Goal: Task Accomplishment & Management: Use online tool/utility

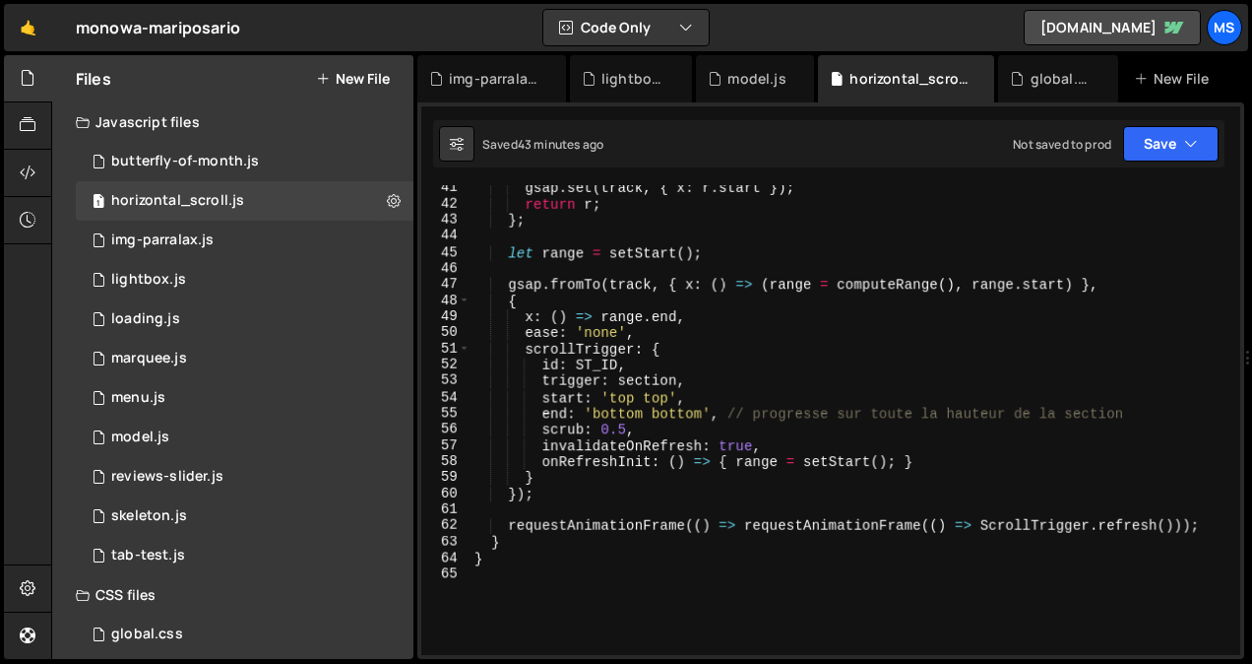
scroll to position [802, 0]
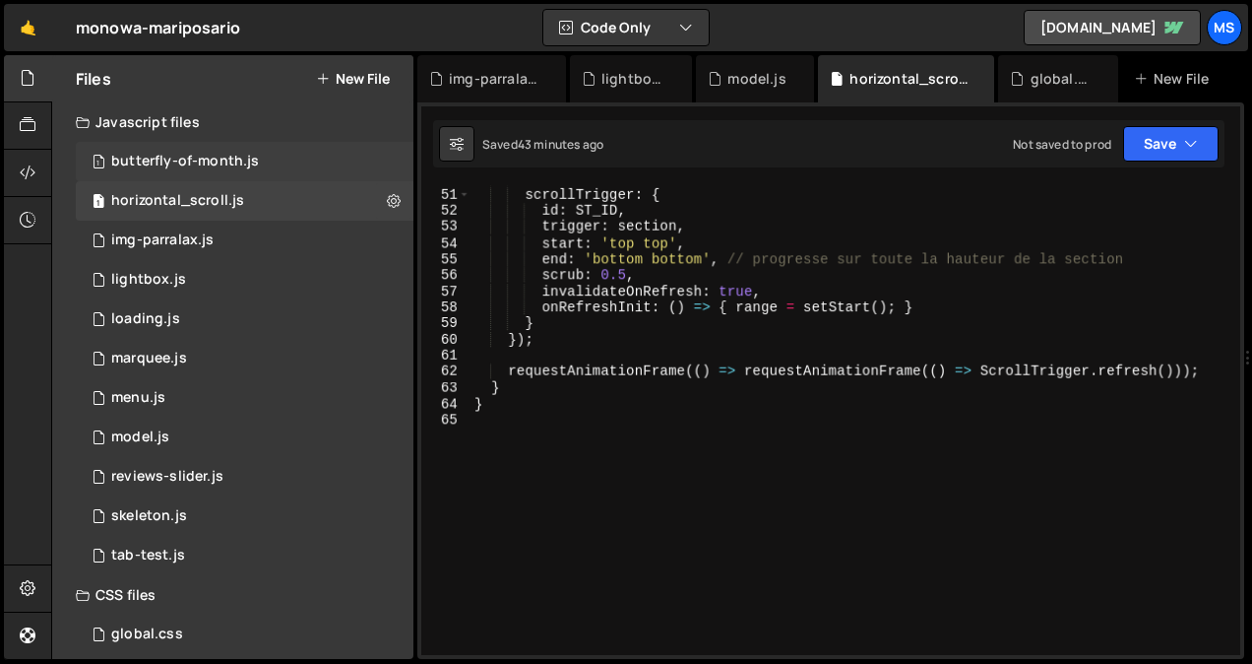
click at [229, 164] on div "butterfly-of-month.js" at bounding box center [185, 162] width 148 height 18
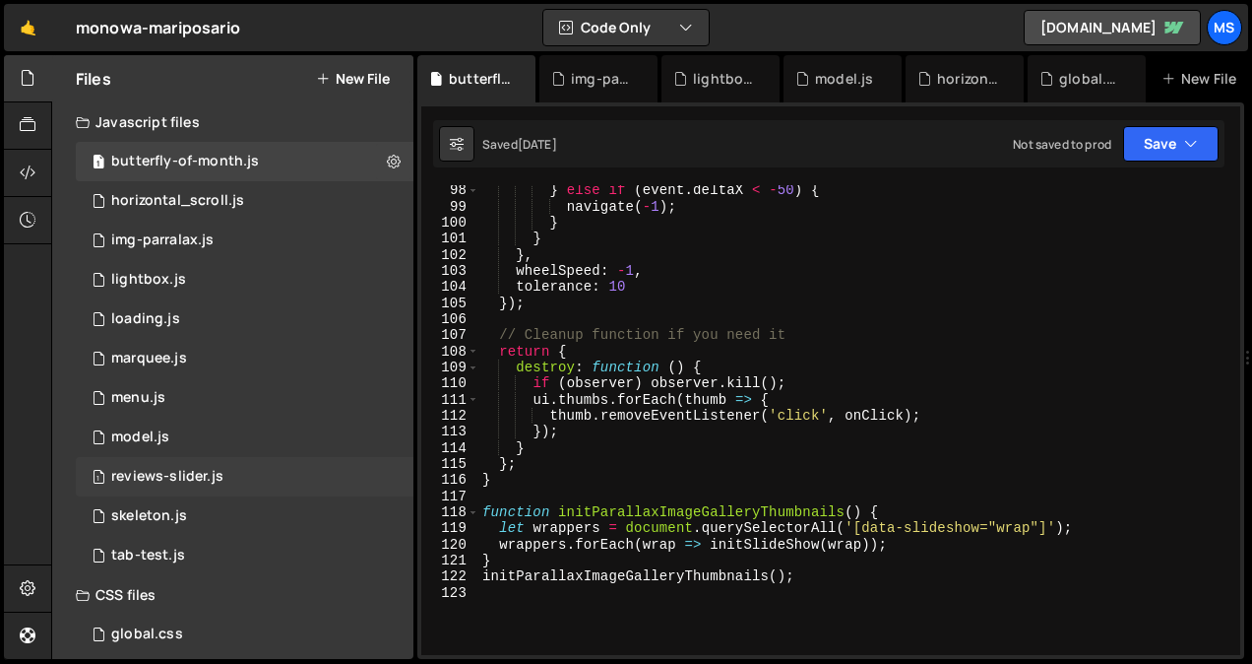
scroll to position [15, 0]
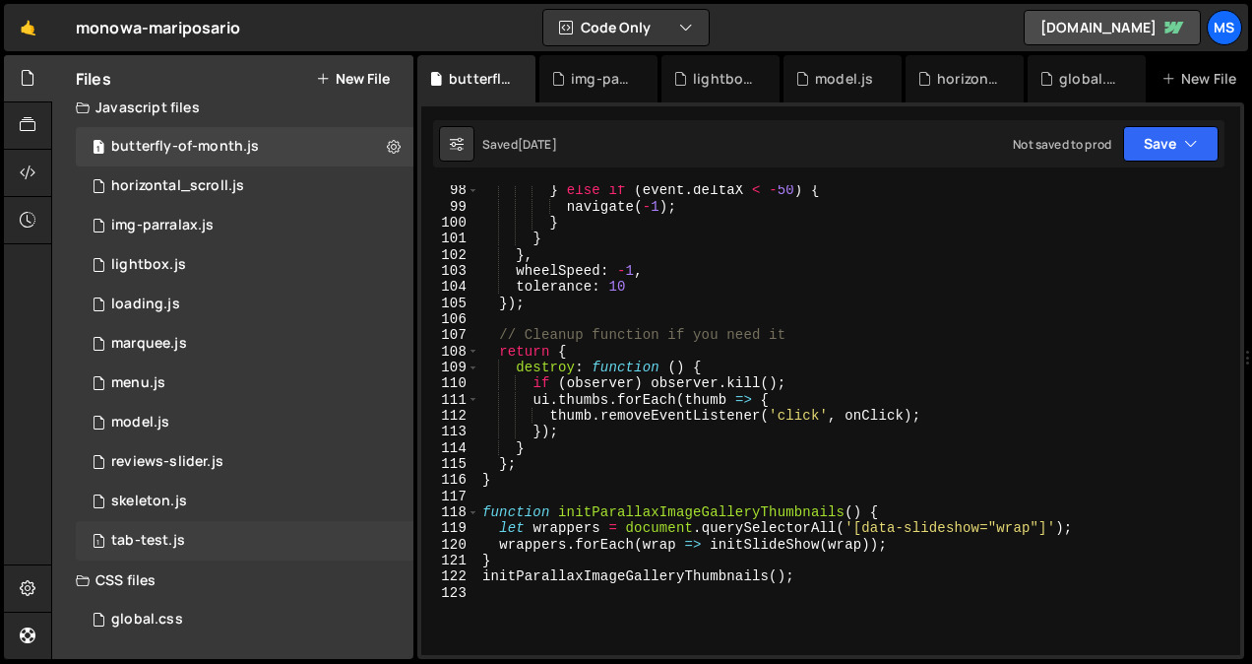
click at [174, 550] on div "1 tab-test.js 0" at bounding box center [245, 540] width 338 height 39
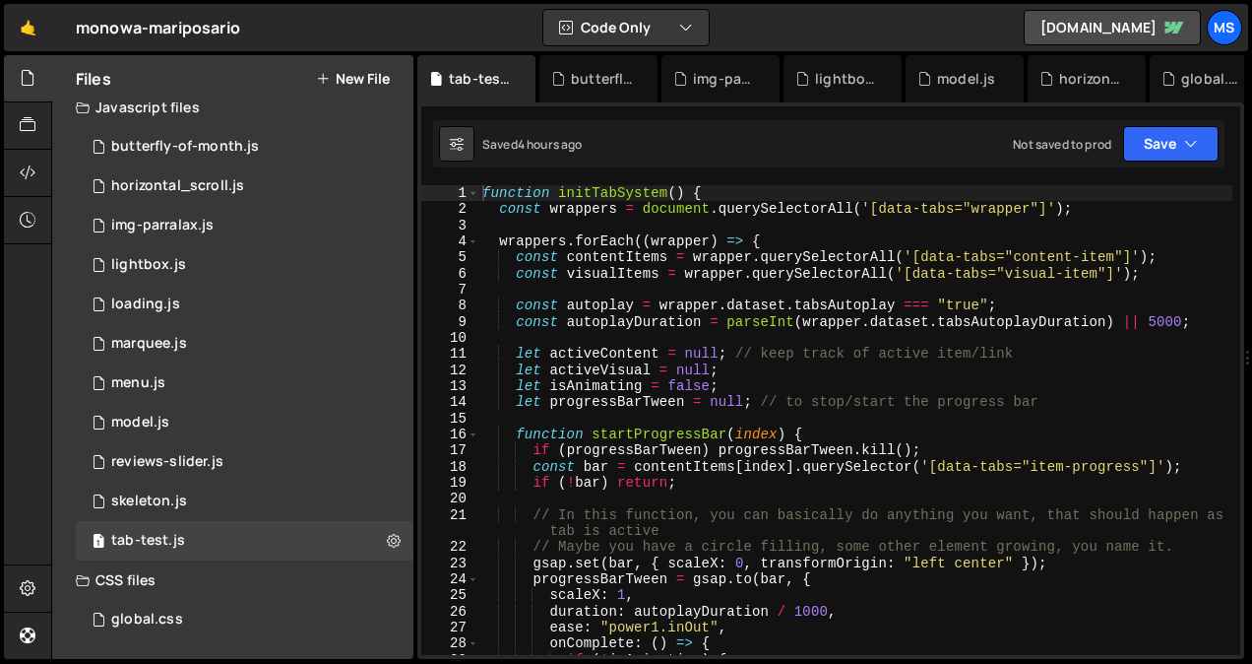
click at [723, 499] on div "function initTabSystem ( ) { const wrappers = document . querySelectorAll ( '[d…" at bounding box center [856, 436] width 754 height 502
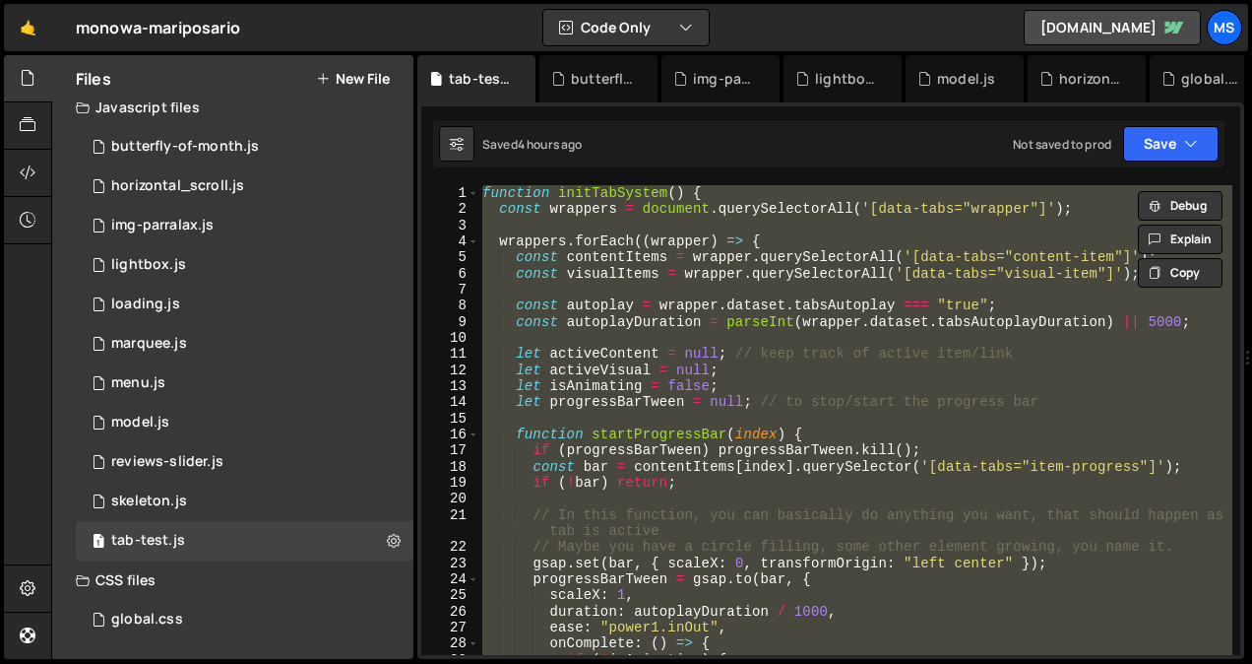
type textarea "// initStickyTitleScroll();"
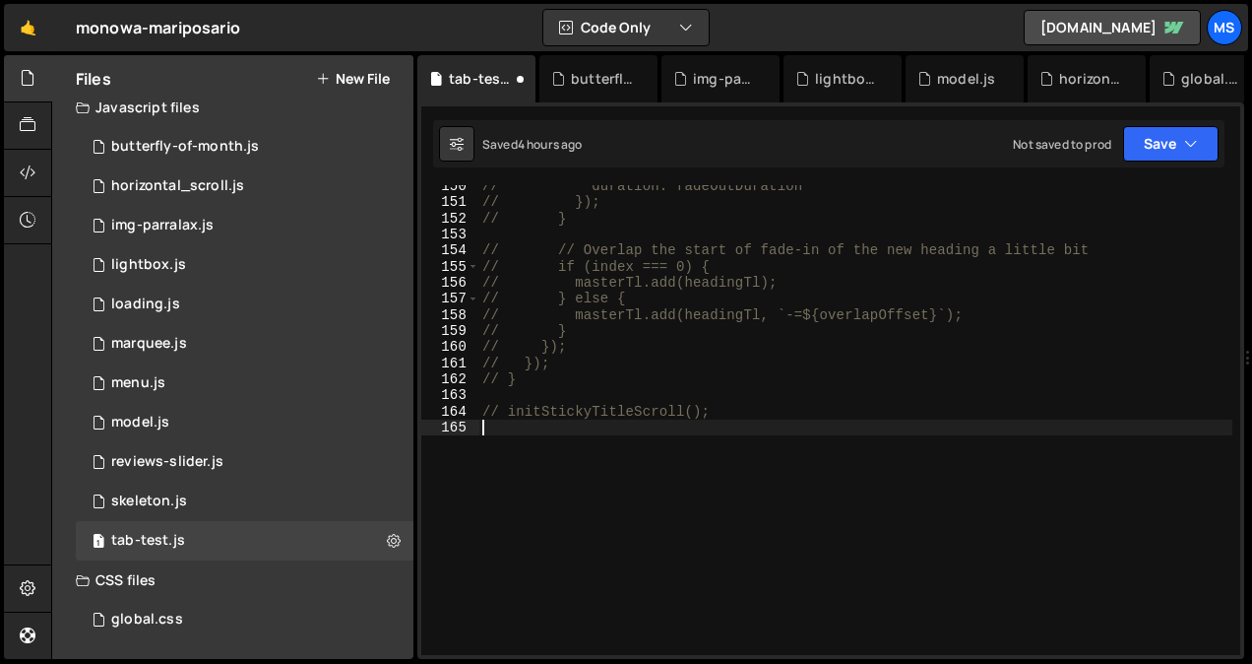
scroll to position [2515, 0]
click at [389, 535] on icon at bounding box center [394, 540] width 14 height 19
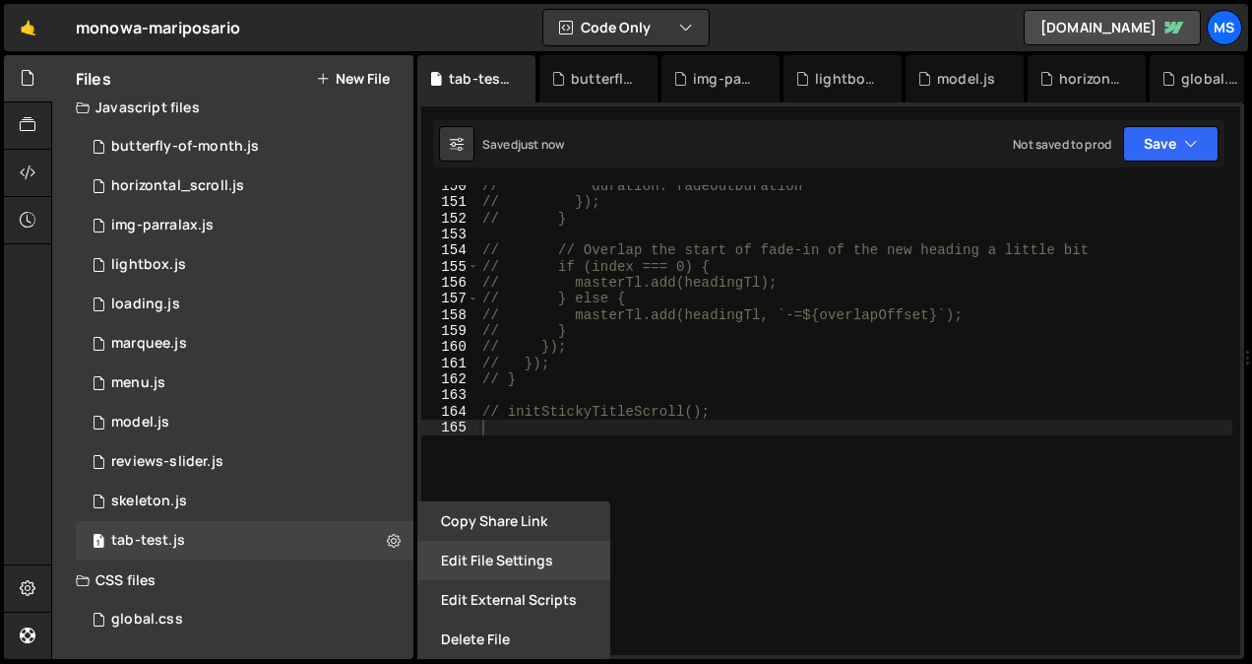
click at [538, 564] on button "Edit File Settings" at bounding box center [513, 560] width 193 height 39
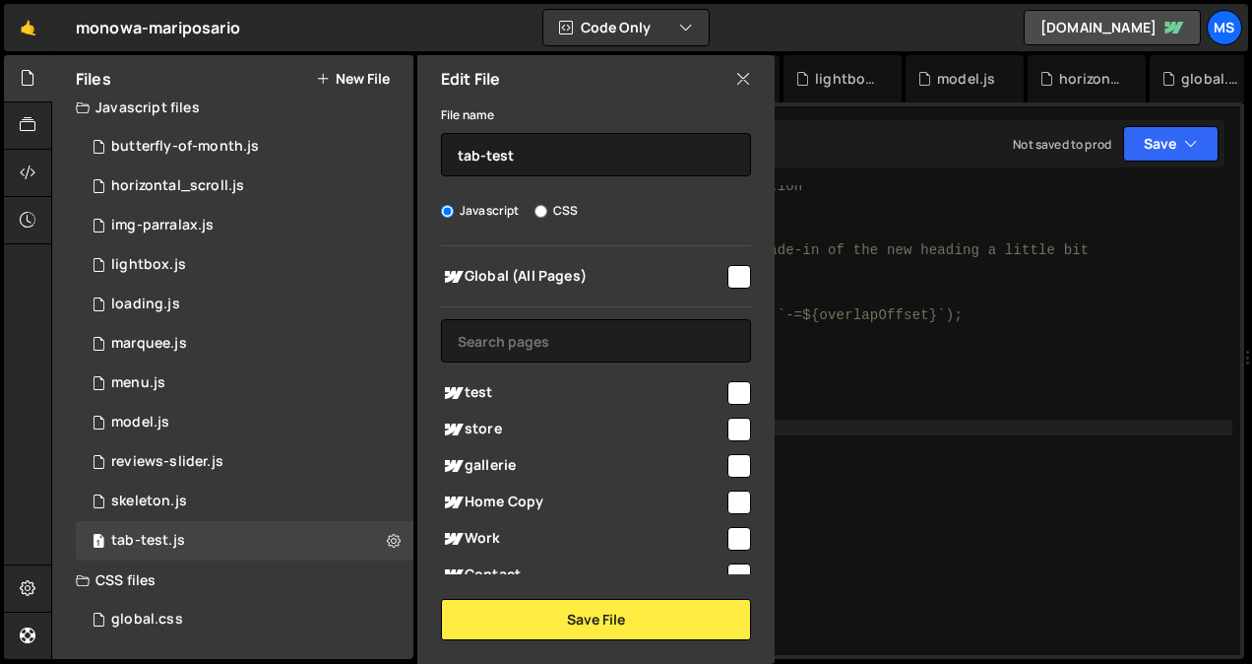
scroll to position [374, 0]
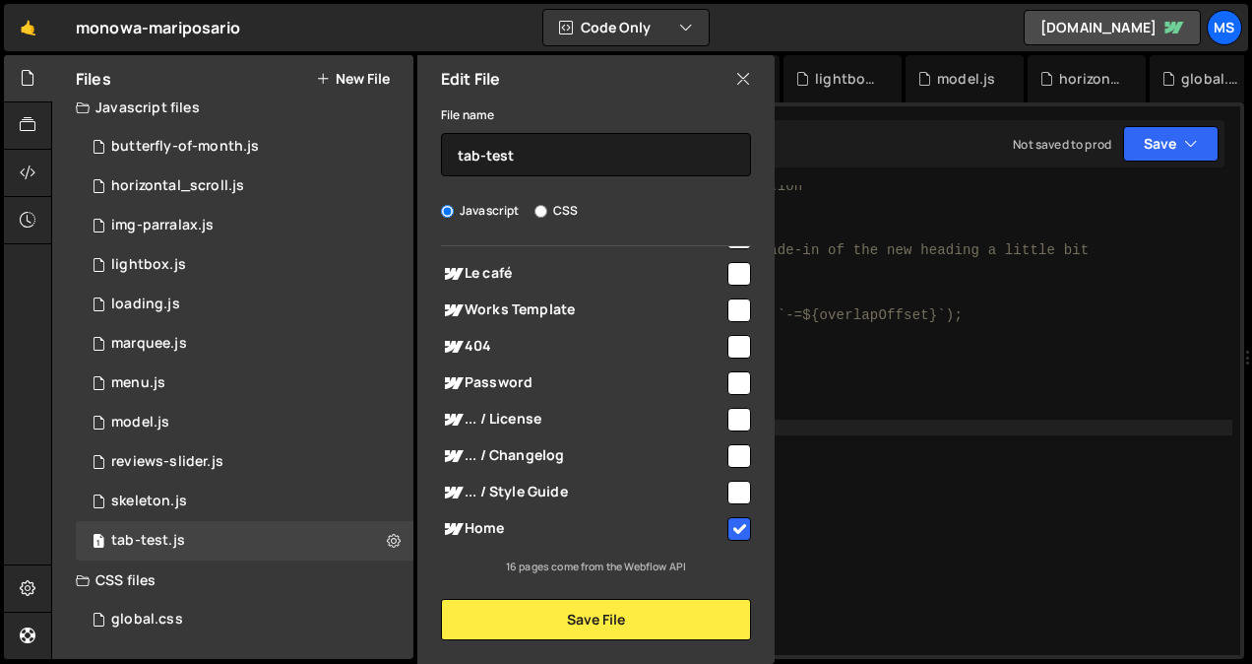
click at [734, 532] on input "checkbox" at bounding box center [740, 529] width 24 height 24
checkbox input "false"
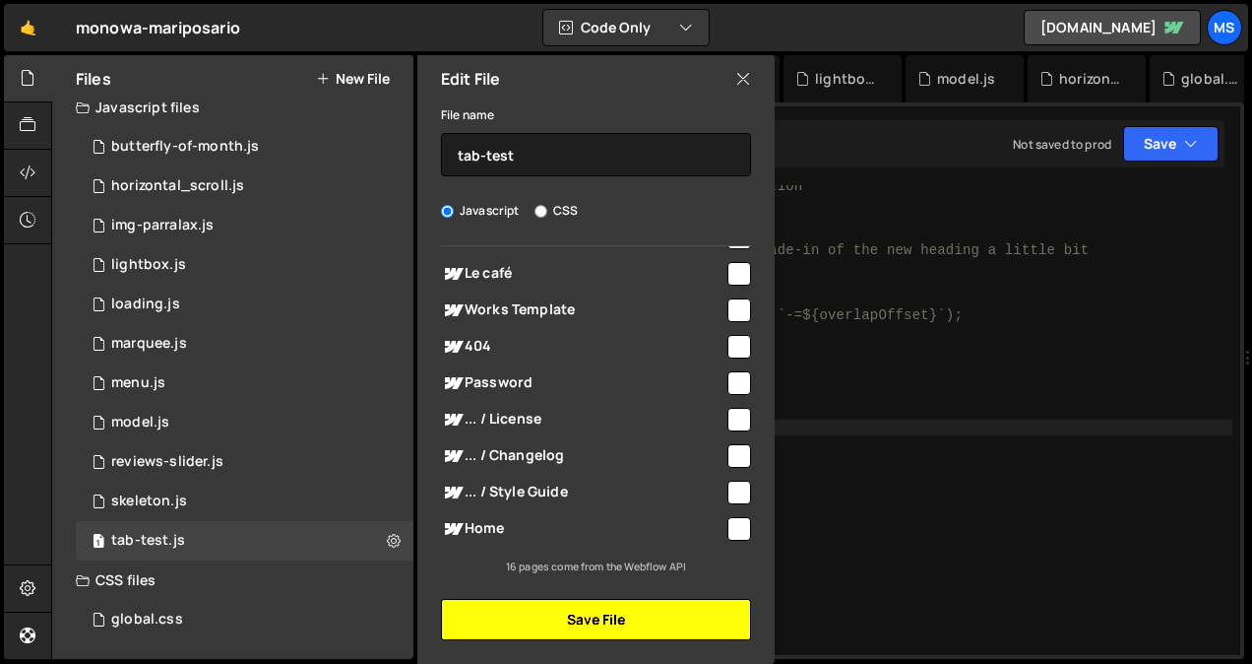
click at [670, 633] on button "Save File" at bounding box center [596, 619] width 310 height 41
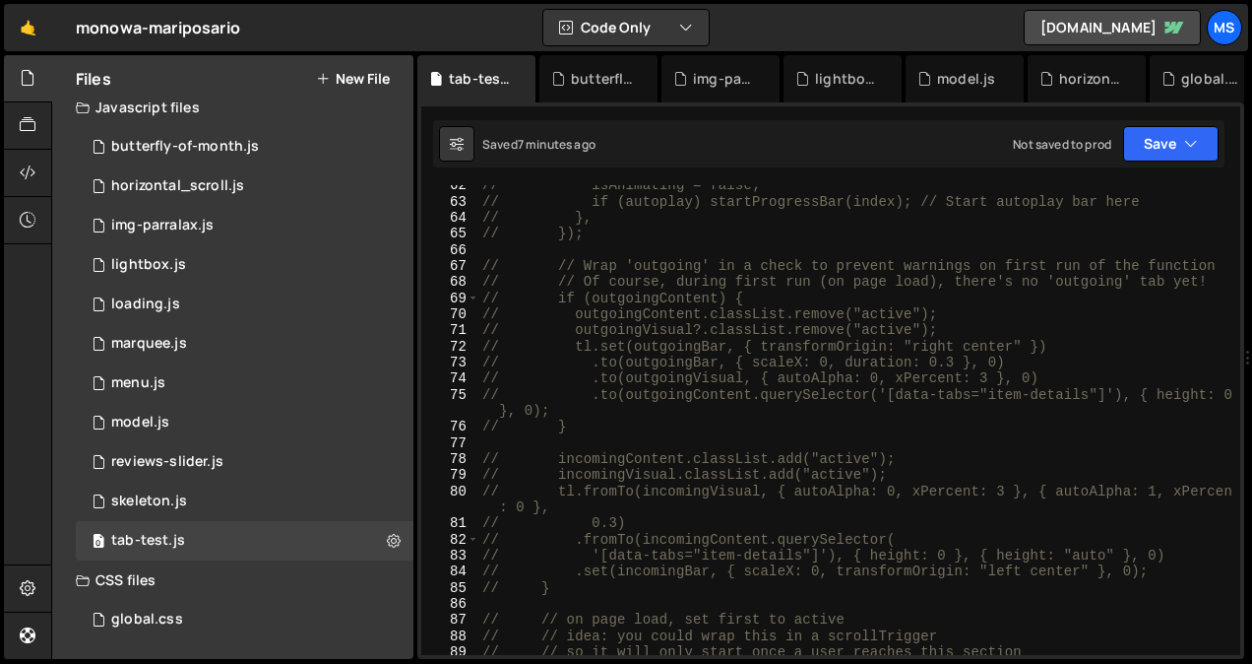
scroll to position [1038, 0]
click at [739, 521] on div "// isAnimating = false; // if (autoplay) startProgressBar(index); // Start auto…" at bounding box center [856, 427] width 754 height 502
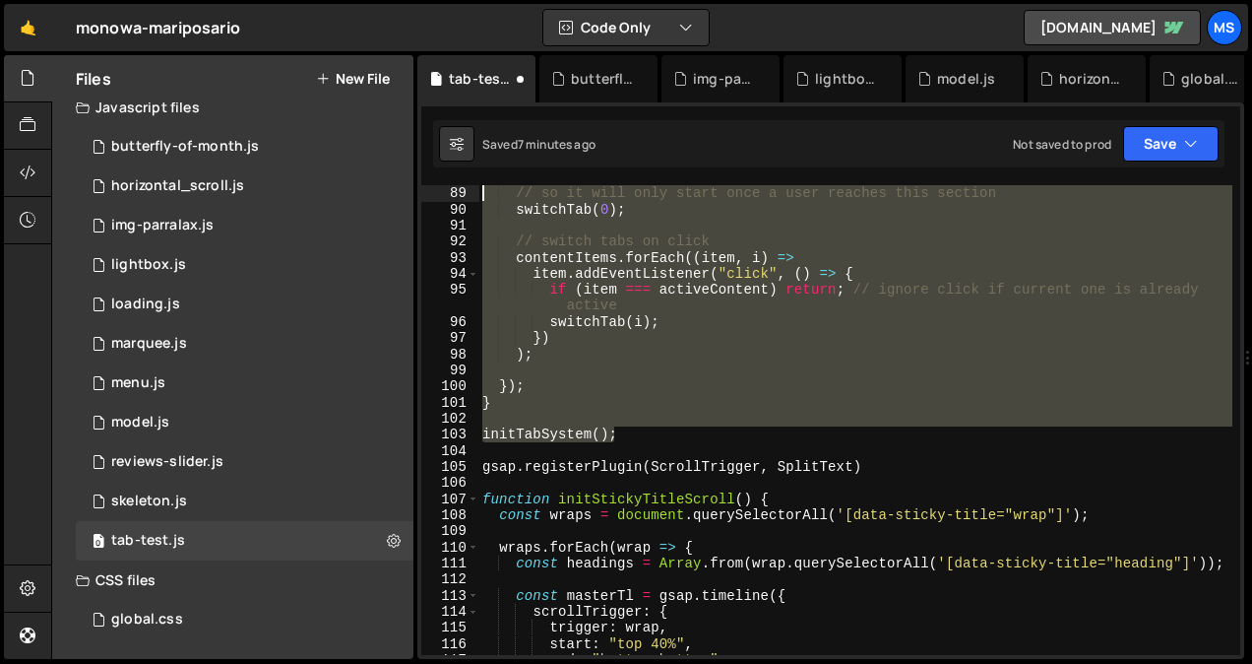
scroll to position [0, 0]
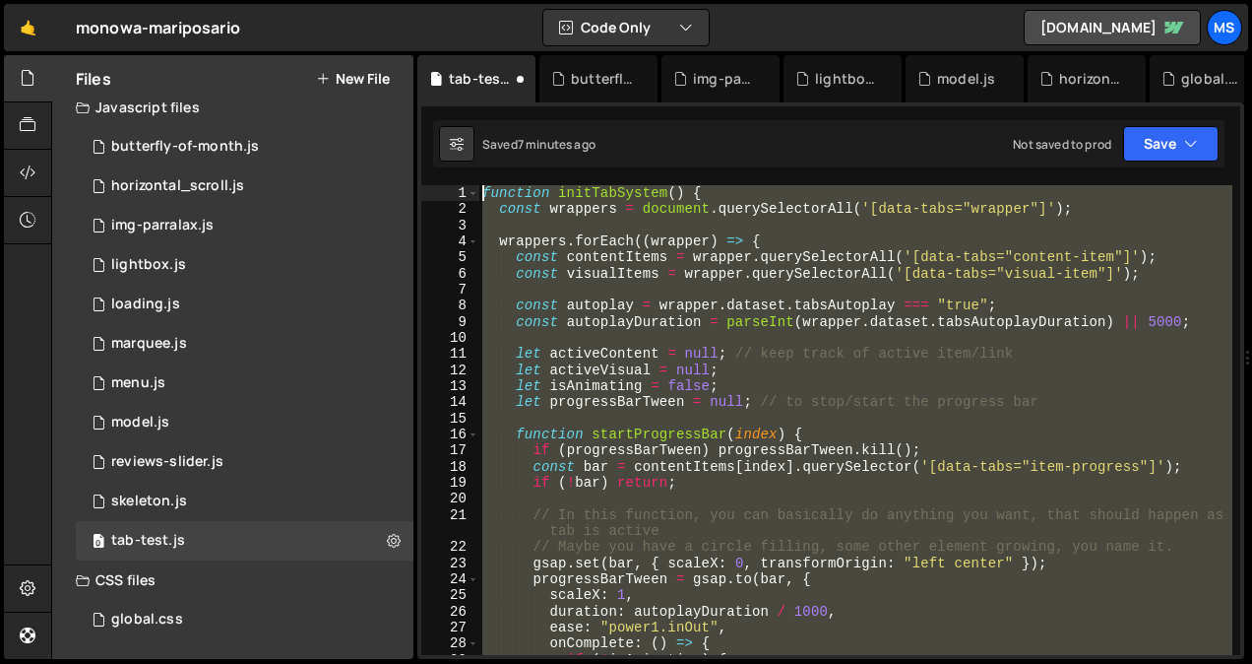
drag, startPoint x: 634, startPoint y: 305, endPoint x: 340, endPoint y: -73, distance: 479.2
click at [340, 0] on html "Projects [GEOGRAPHIC_DATA] Blog ms Projects Your Teams Invite team member Accou…" at bounding box center [626, 332] width 1252 height 664
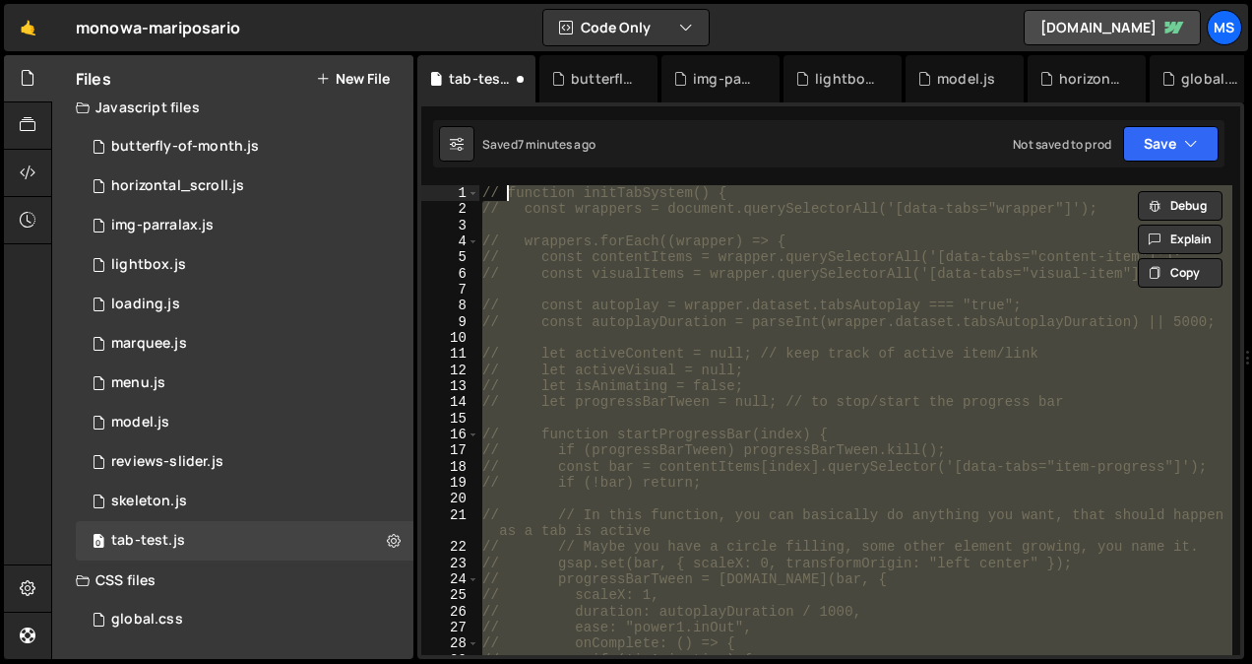
type textarea "// function initTabSystem() {"
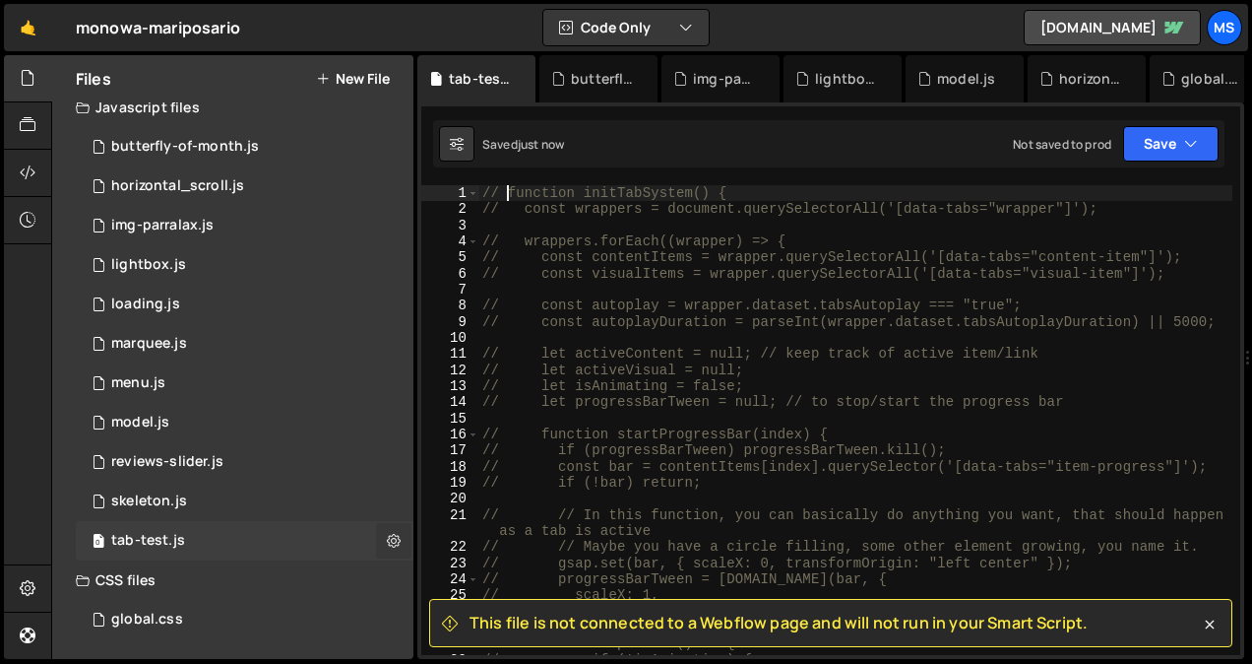
click at [387, 545] on icon at bounding box center [394, 540] width 14 height 19
type input "tab-test"
radio input "true"
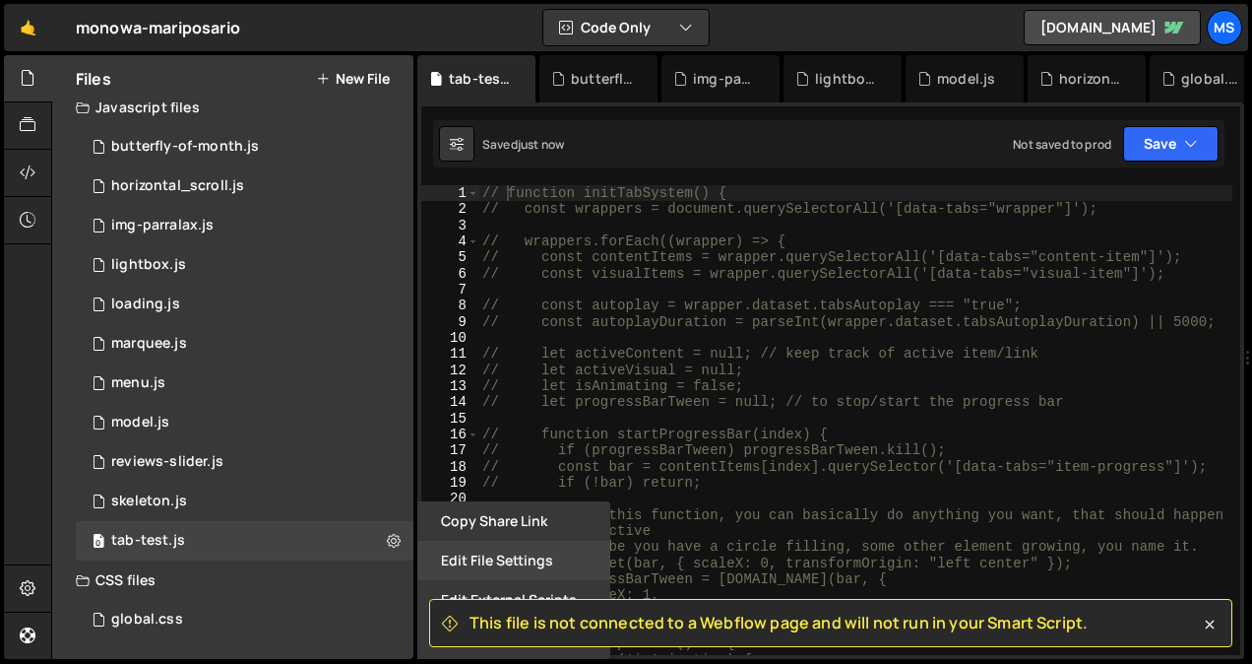
click at [471, 570] on button "Edit File Settings" at bounding box center [513, 560] width 193 height 39
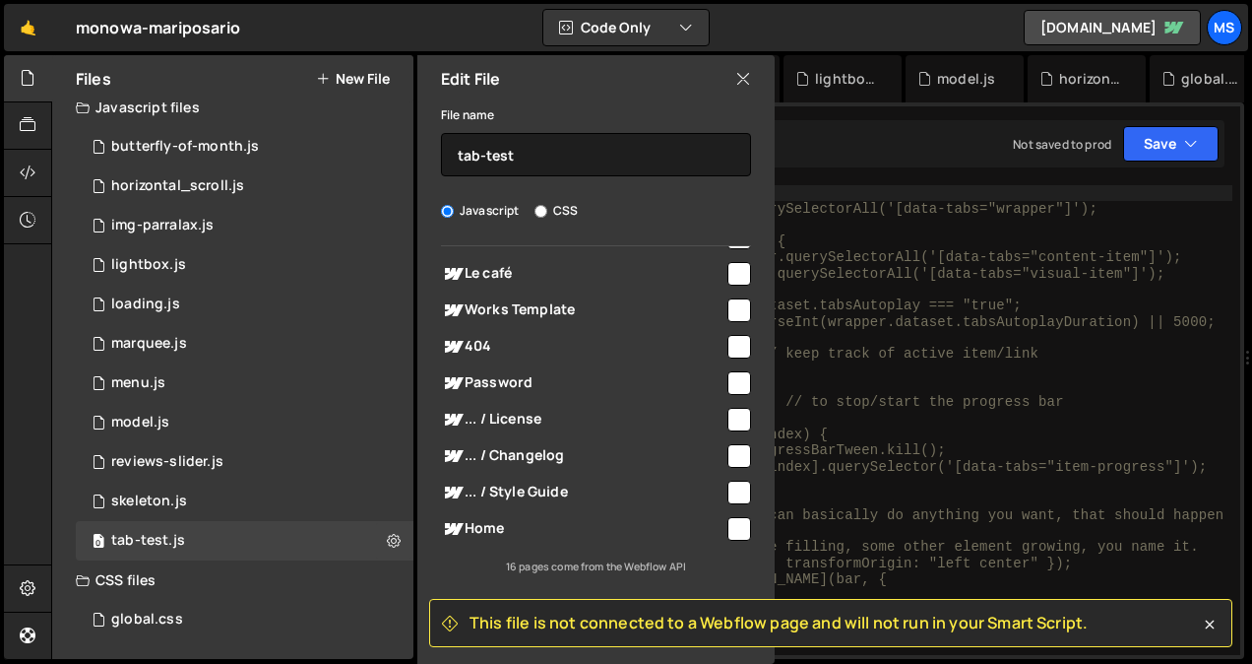
click at [728, 521] on input "checkbox" at bounding box center [740, 529] width 24 height 24
checkbox input "true"
click at [687, 649] on div "Edit File File name tab-test Javascript CSS Global (All Pages)" at bounding box center [594, 359] width 361 height 608
click at [1215, 624] on icon at bounding box center [1210, 624] width 20 height 20
checkbox input "false"
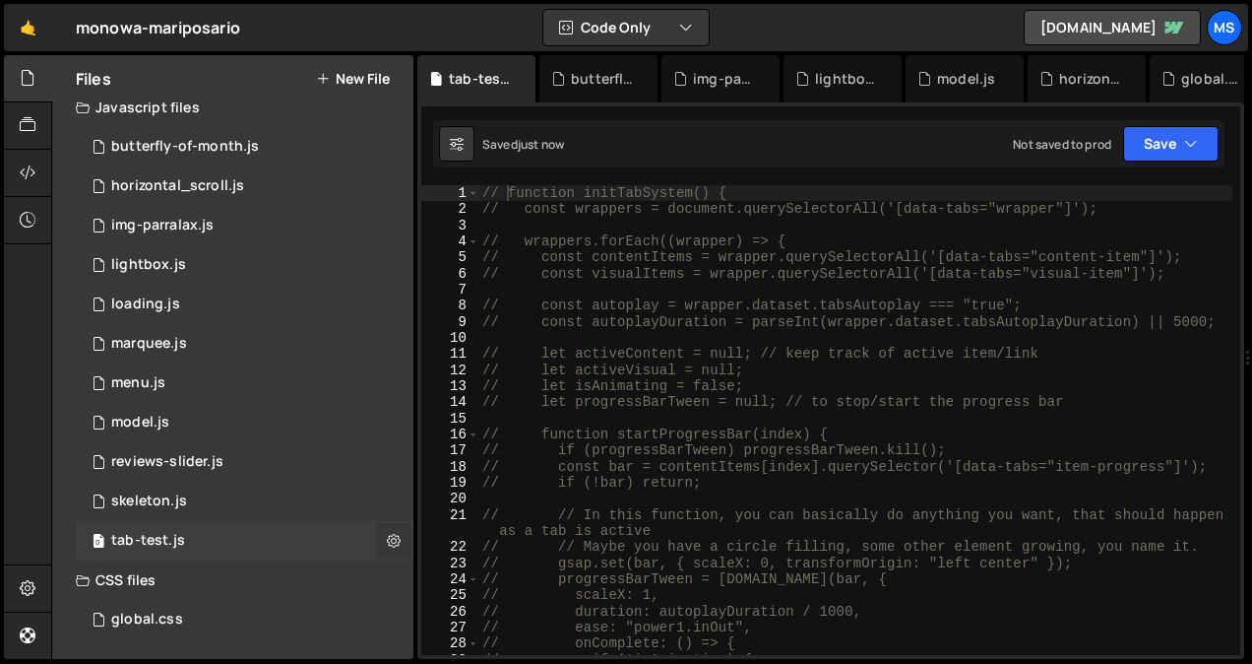
click at [394, 526] on button at bounding box center [393, 540] width 35 height 35
type input "tab-test"
radio input "true"
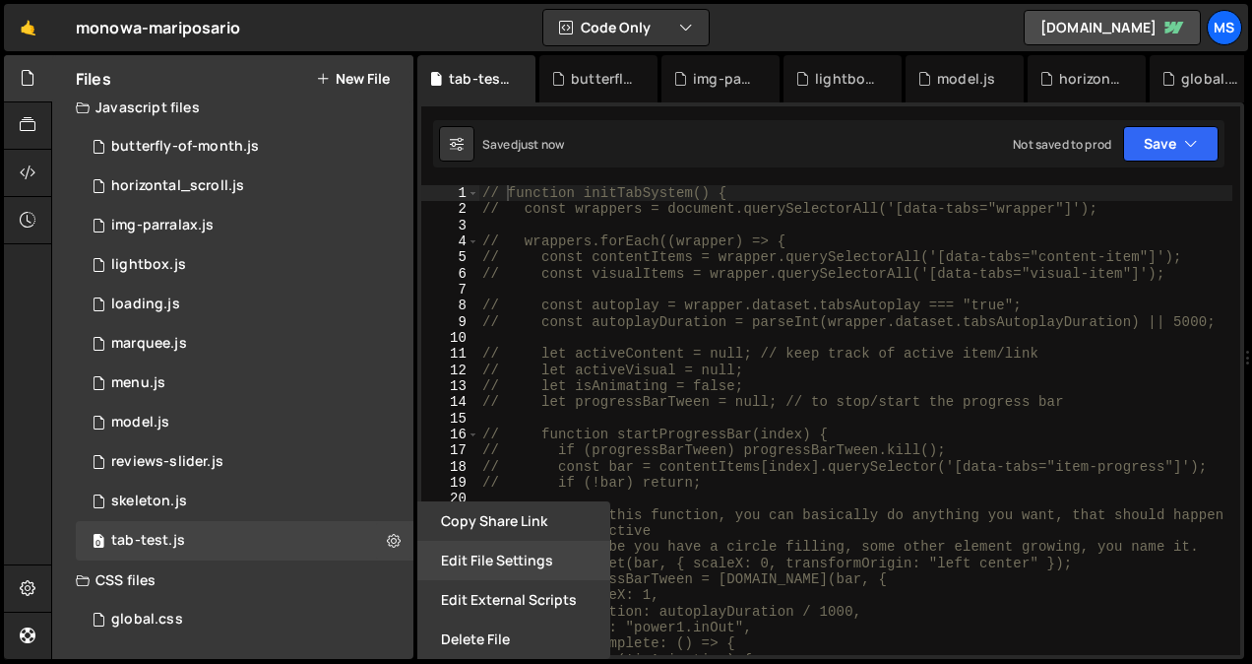
click at [475, 561] on button "Edit File Settings" at bounding box center [513, 560] width 193 height 39
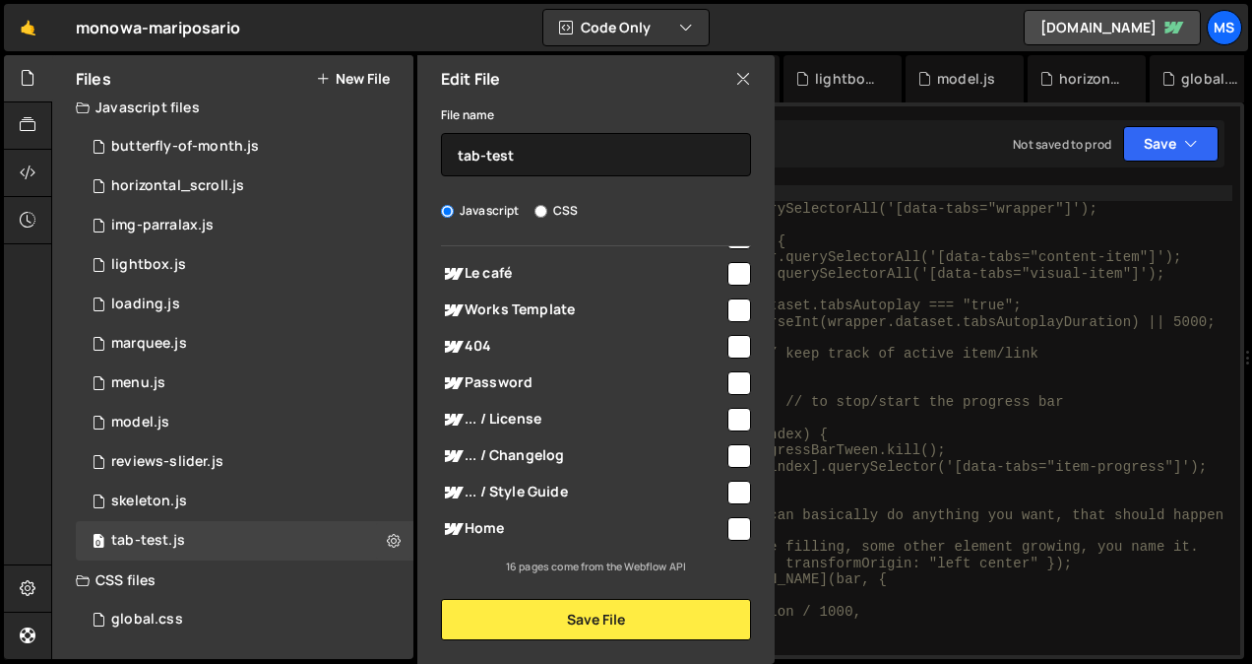
click at [728, 524] on input "checkbox" at bounding box center [740, 529] width 24 height 24
checkbox input "true"
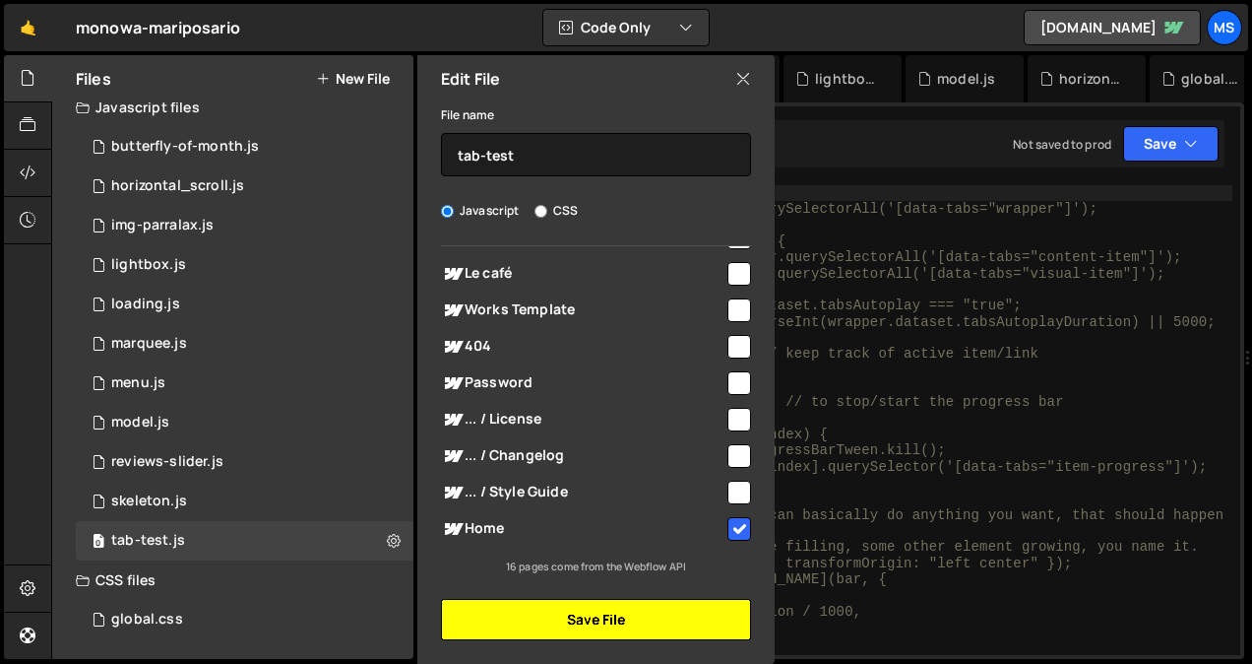
click at [675, 631] on button "Save File" at bounding box center [596, 619] width 310 height 41
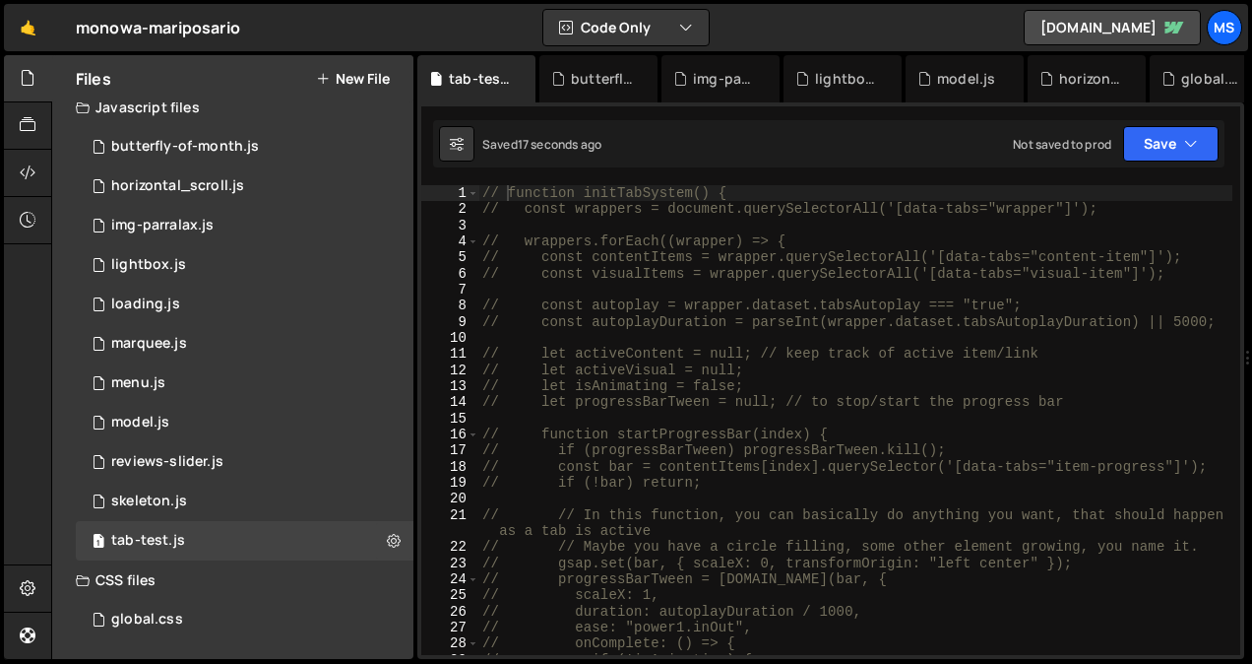
type textarea "// ease: "power1.inOut","
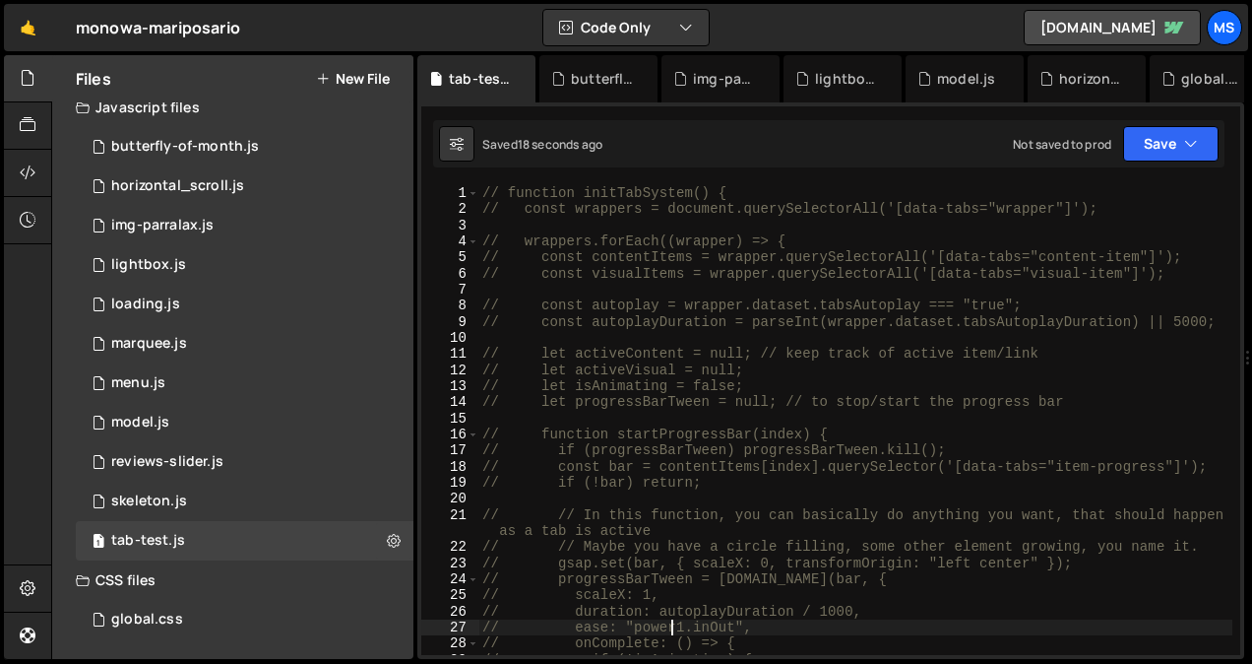
click at [675, 631] on div "// function initTabSystem() { // const wrappers = document.querySelectorAll('[d…" at bounding box center [856, 436] width 754 height 502
click at [183, 610] on div "global.css 0" at bounding box center [245, 619] width 338 height 39
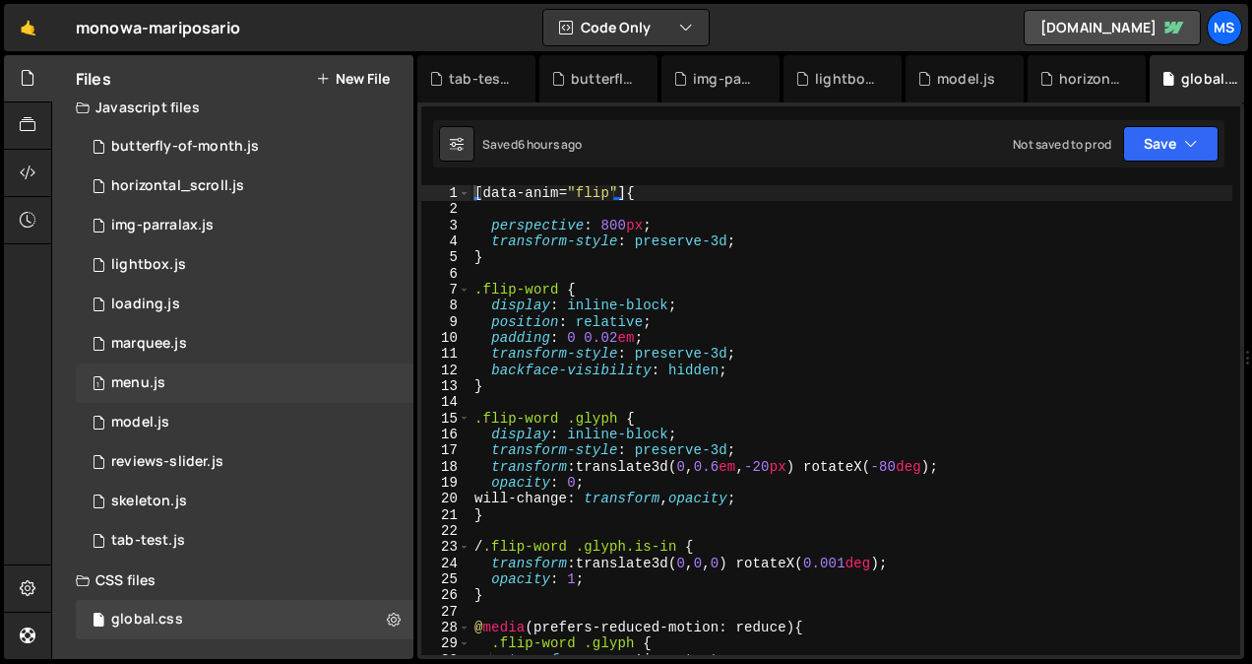
click at [224, 394] on div "1 menu.js 0" at bounding box center [245, 382] width 338 height 39
click at [226, 384] on div "1 menu.js 0" at bounding box center [245, 382] width 338 height 39
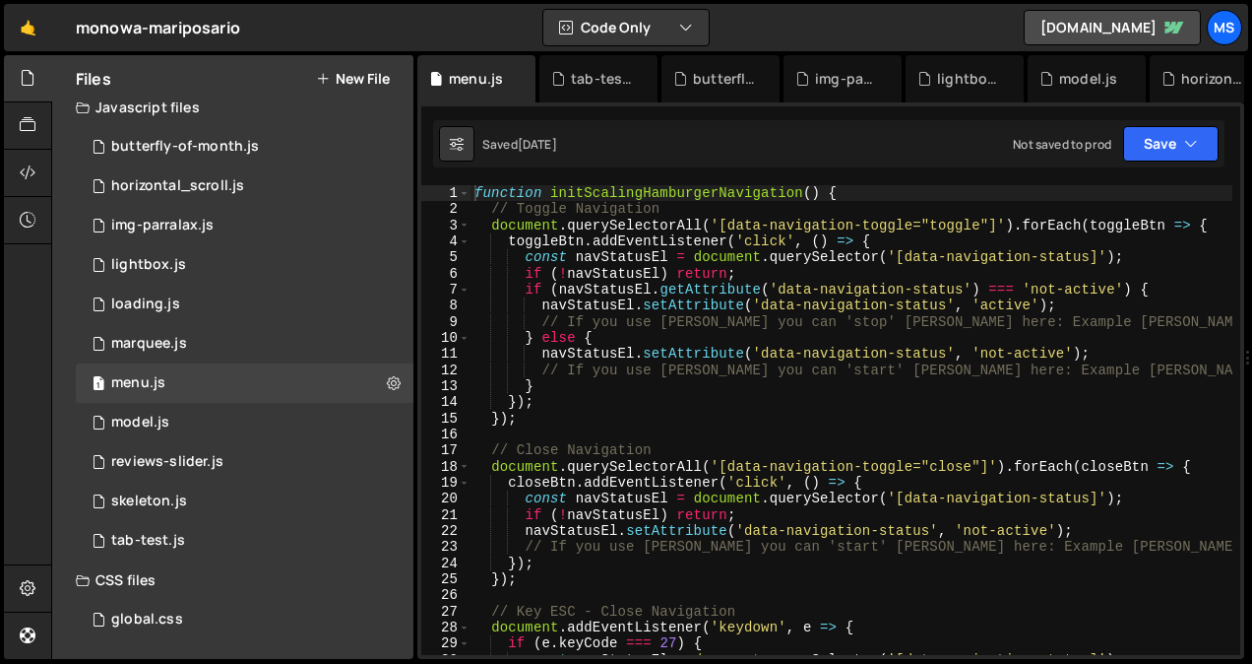
click at [672, 426] on div "function initScalingHamburgerNavigation ( ) { // Toggle Navigation document . q…" at bounding box center [852, 436] width 762 height 502
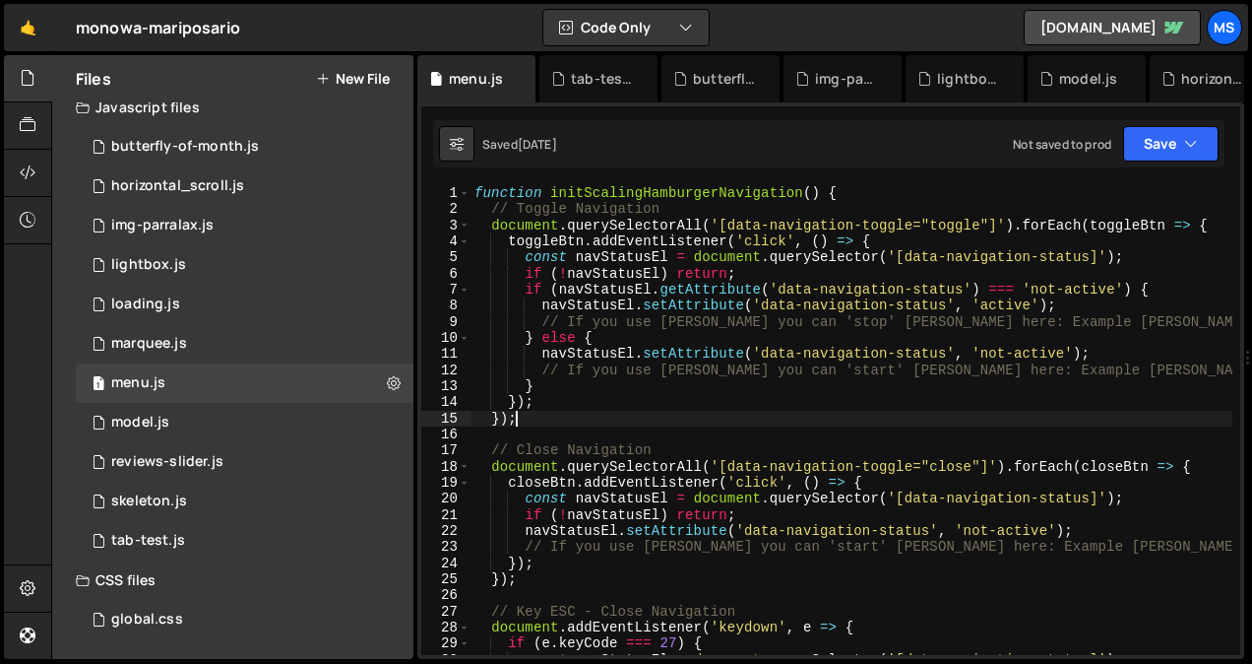
type textarea "initScalingHamburgerNavigation();"
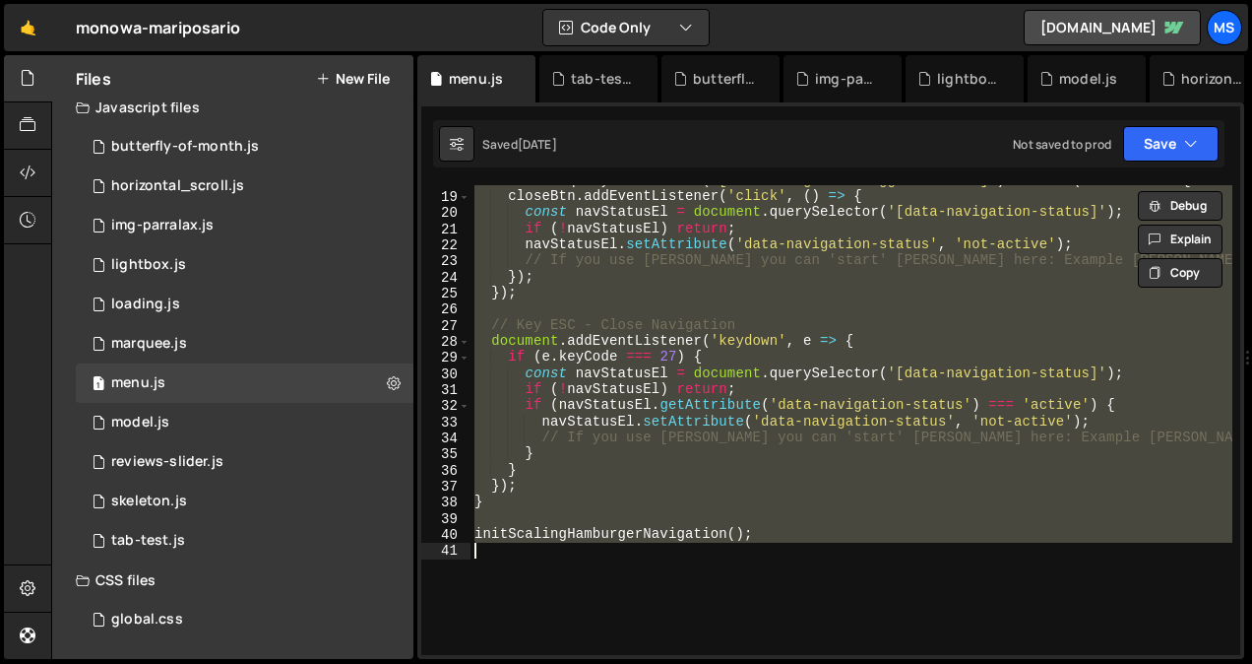
paste textarea
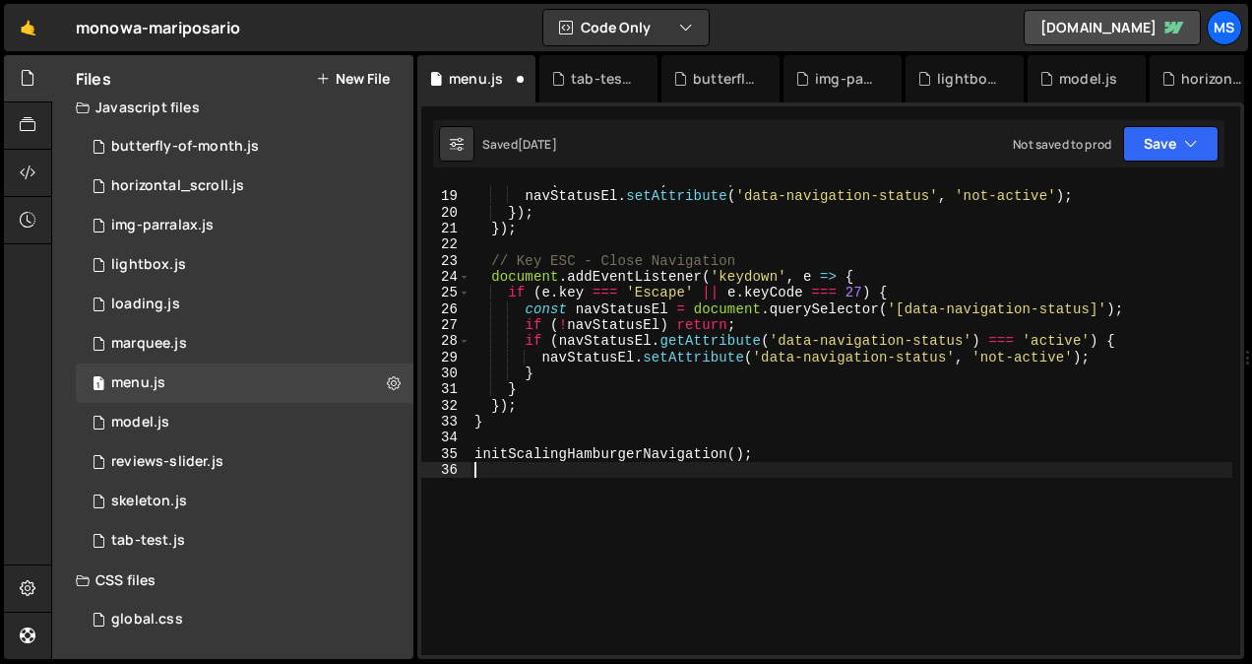
type textarea "initScalingHamburgerNavigation();"
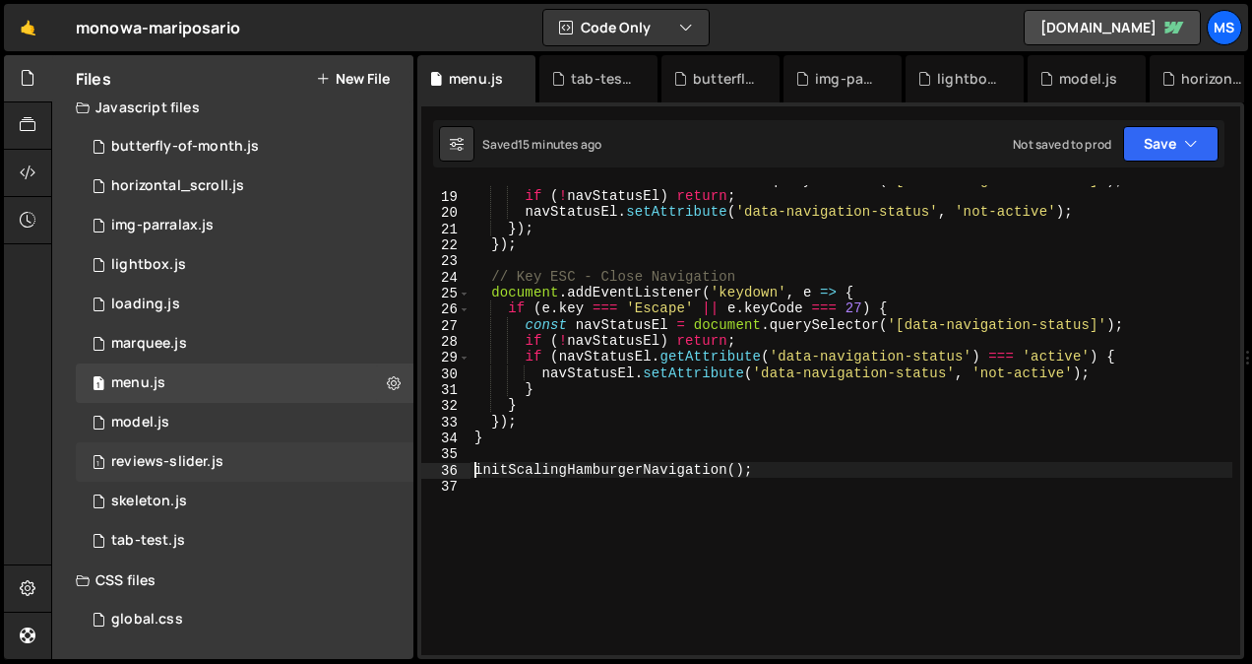
click at [210, 459] on div "reviews-slider.js" at bounding box center [167, 462] width 112 height 18
click at [246, 457] on div "1 reviews-slider.js 0" at bounding box center [245, 461] width 338 height 39
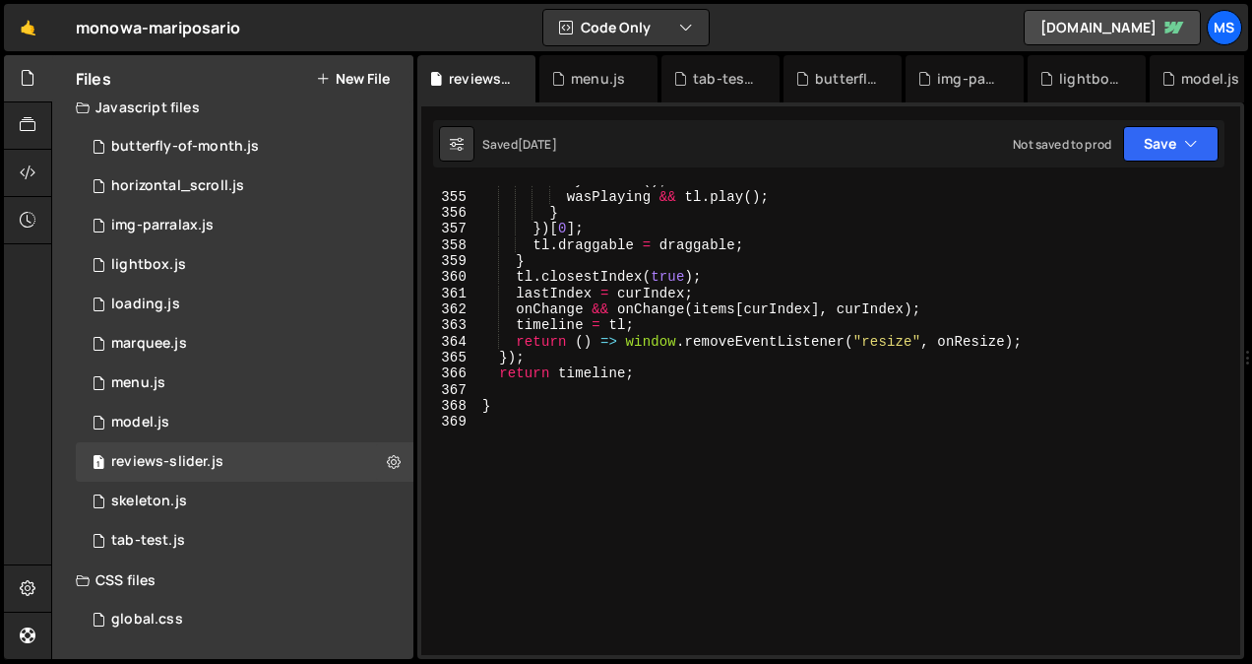
scroll to position [5820, 0]
click at [660, 437] on div "syncIndex ( ) ; wasPlaying && tl . play ( ) ; } }) [ 0 ] ; tl . draggable = dra…" at bounding box center [856, 421] width 754 height 502
type textarea "}"
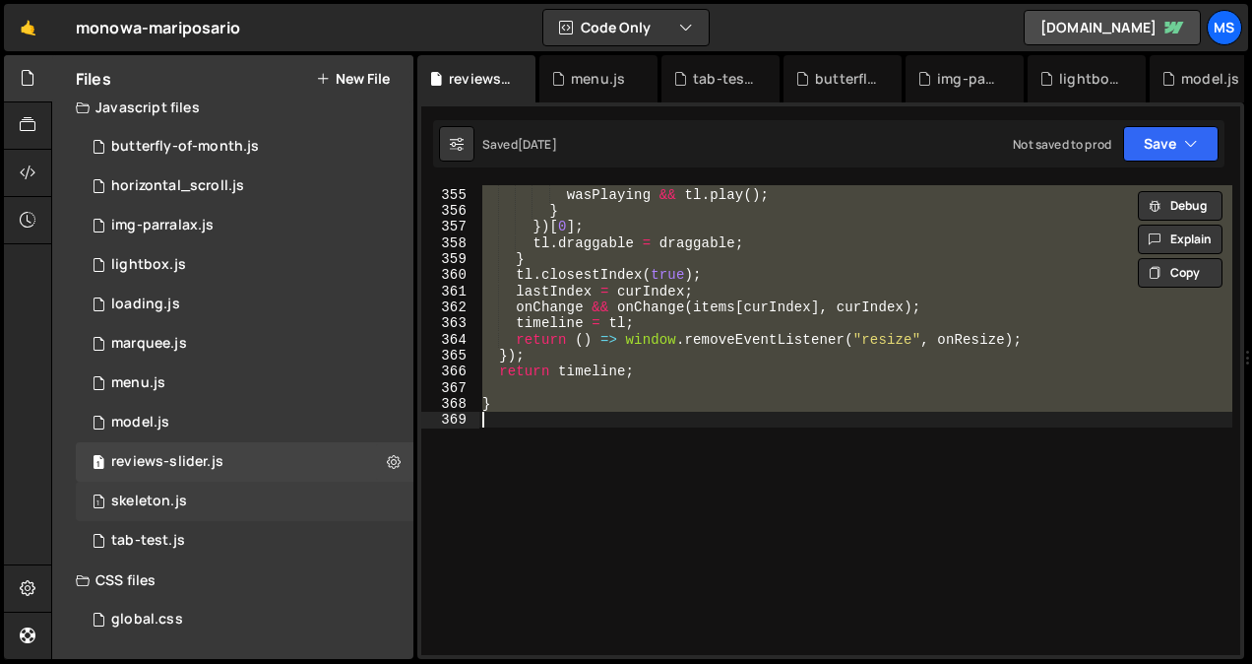
click at [295, 498] on div "1 skeleton.js 0" at bounding box center [245, 500] width 338 height 39
click at [392, 509] on icon at bounding box center [394, 500] width 14 height 19
type input "skeleton"
radio input "true"
checkbox input "true"
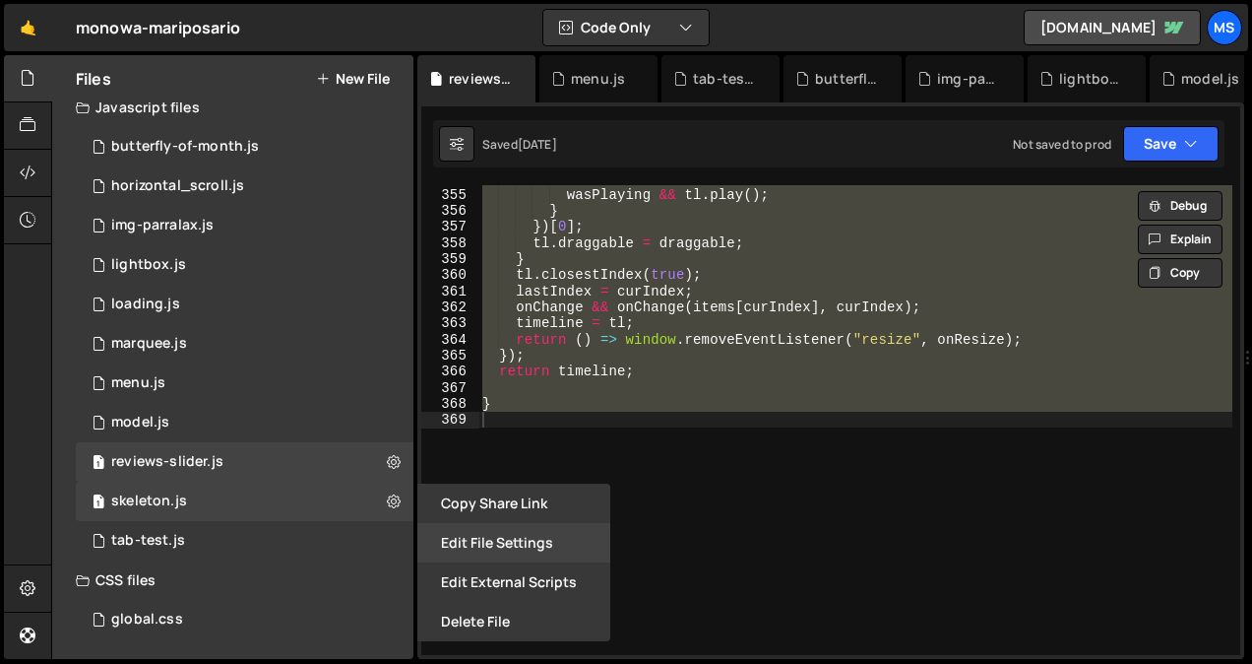
click at [444, 537] on button "Edit File Settings" at bounding box center [513, 542] width 193 height 39
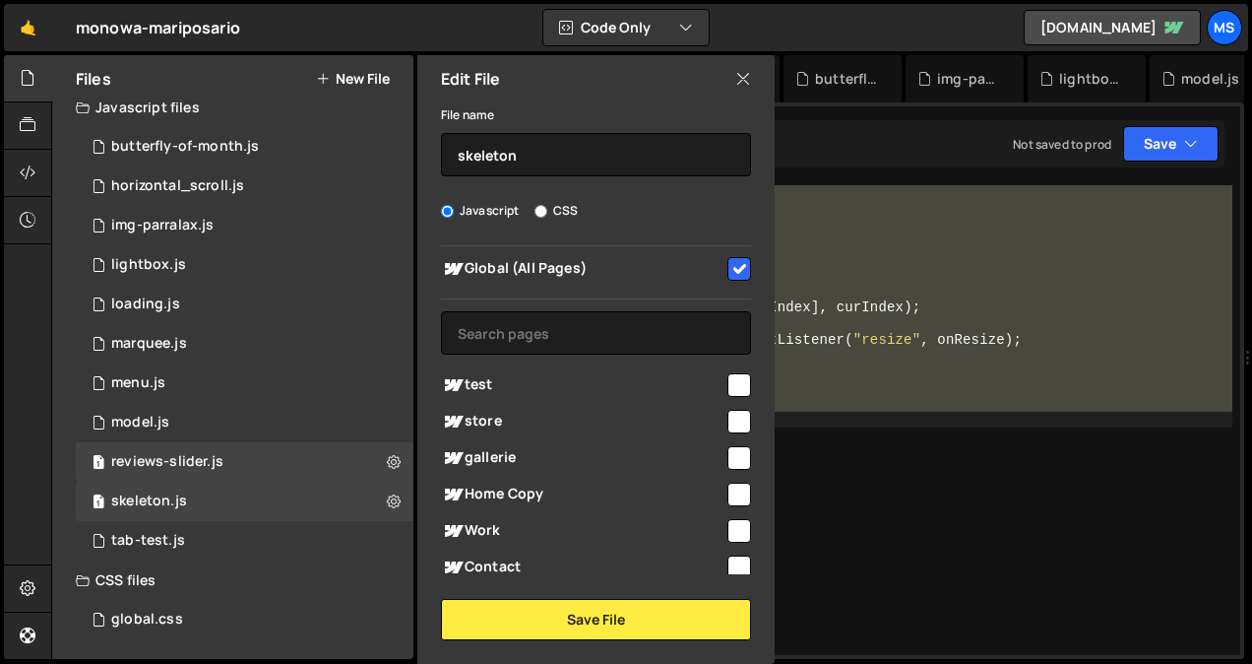
scroll to position [0, 0]
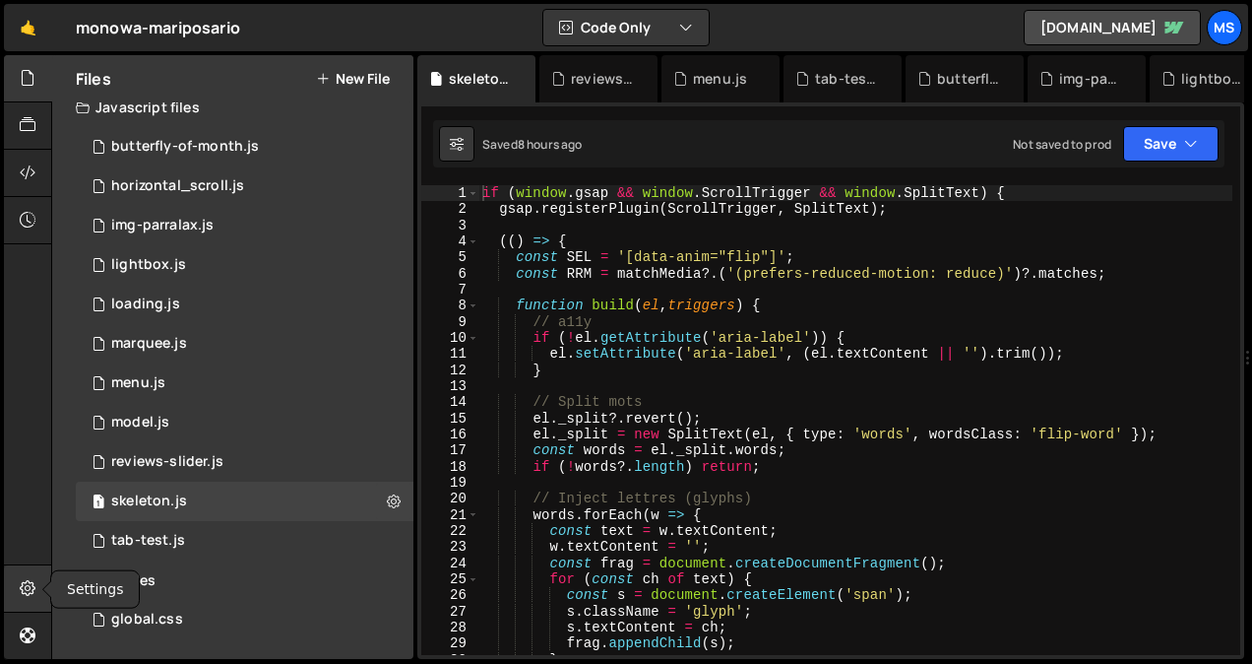
click at [23, 593] on icon at bounding box center [28, 588] width 16 height 22
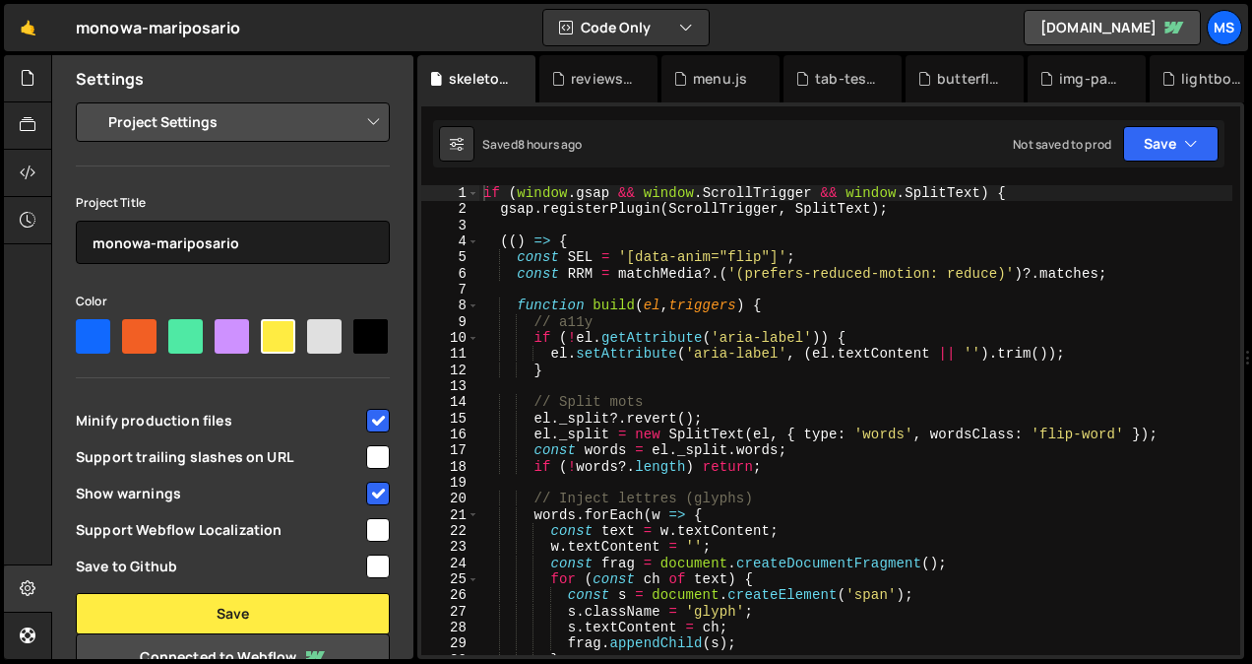
scroll to position [180, 0]
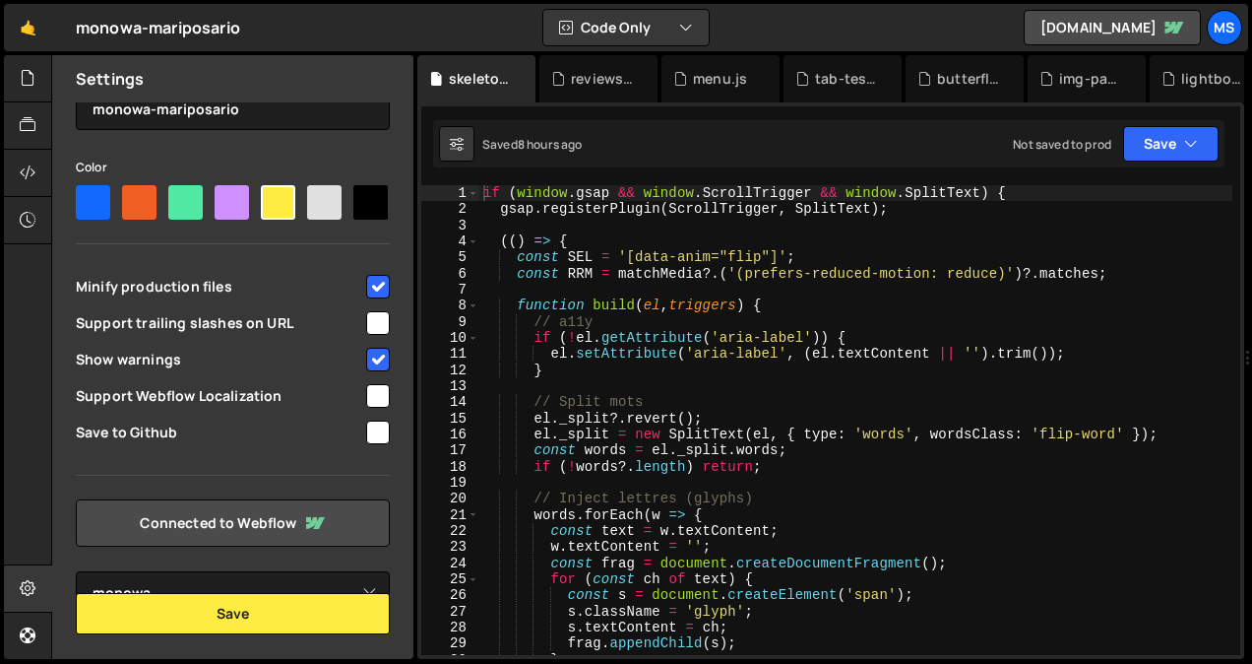
click at [234, 497] on div "Project Title monowa-mariposario Color Minify production files Support trailing…" at bounding box center [233, 335] width 314 height 558
click at [224, 528] on link "Connected to Webflow" at bounding box center [233, 522] width 314 height 47
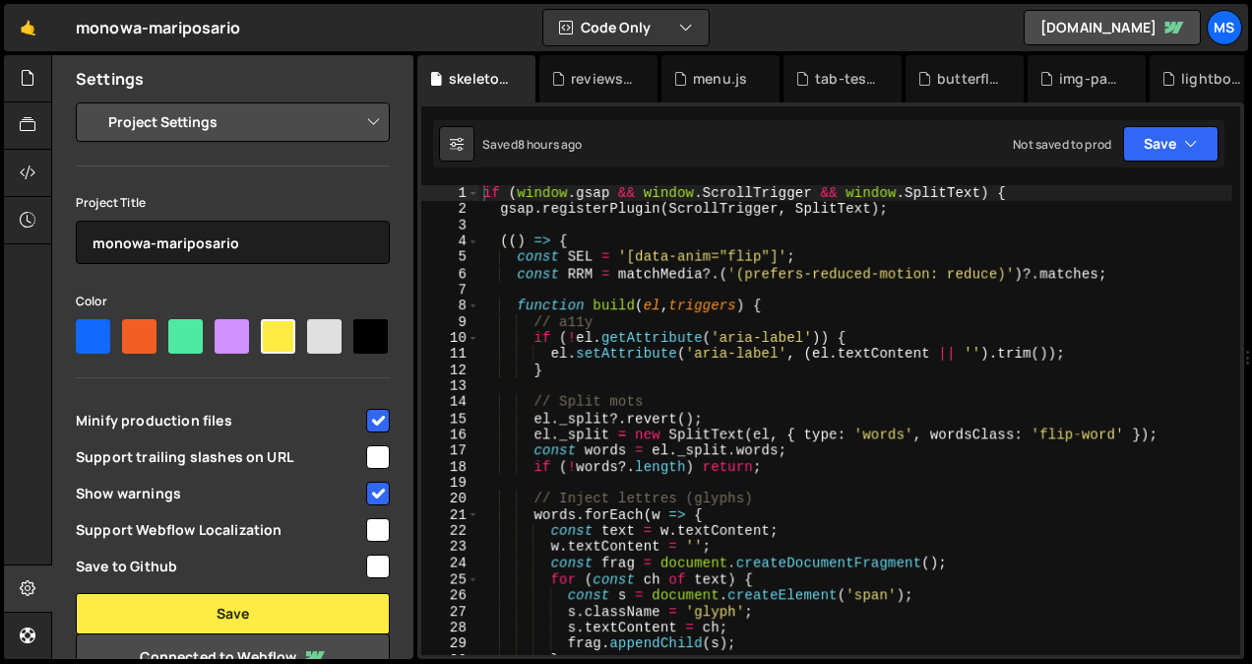
select select "68b1de7f5386e98bd20233dd"
click at [29, 85] on icon at bounding box center [28, 78] width 16 height 22
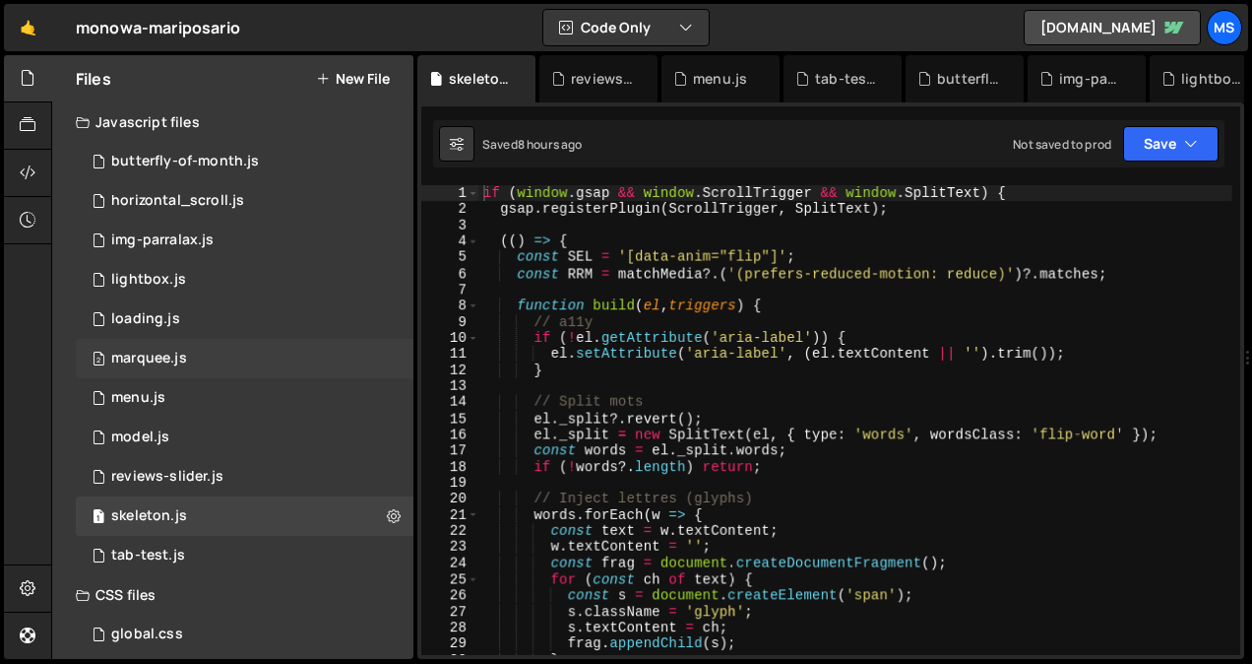
click at [388, 357] on div "2 marquee.js 0" at bounding box center [245, 358] width 338 height 39
click at [388, 357] on icon at bounding box center [394, 358] width 14 height 19
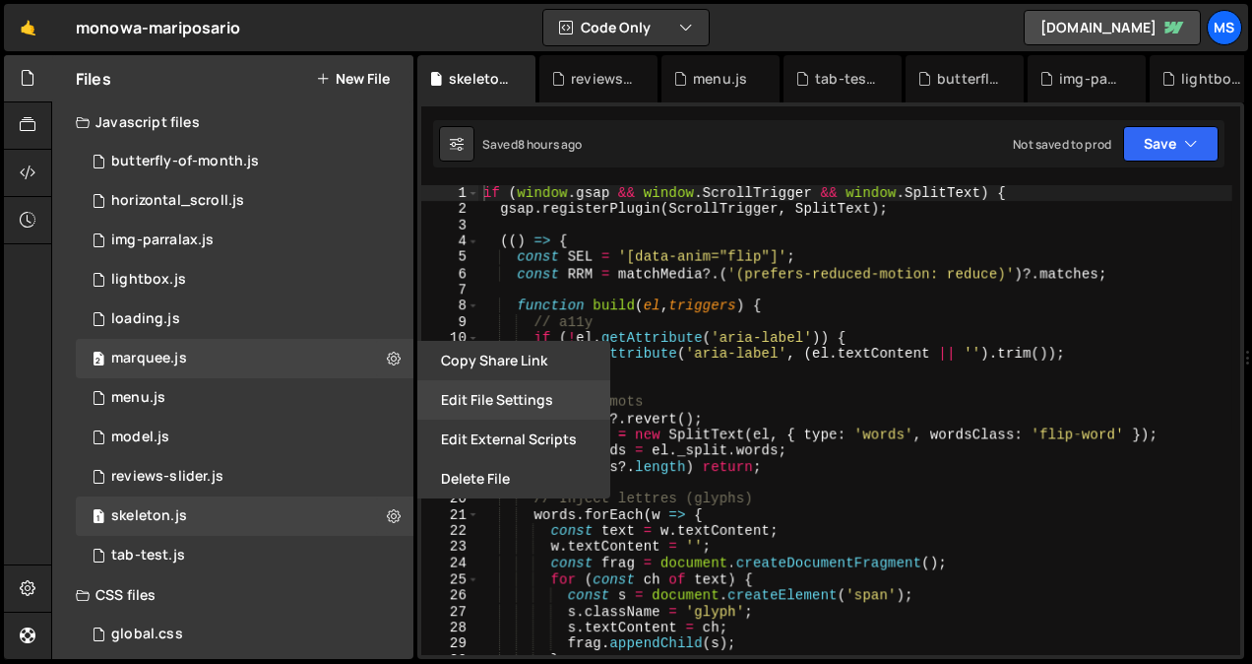
click at [467, 397] on button "Edit File Settings" at bounding box center [513, 399] width 193 height 39
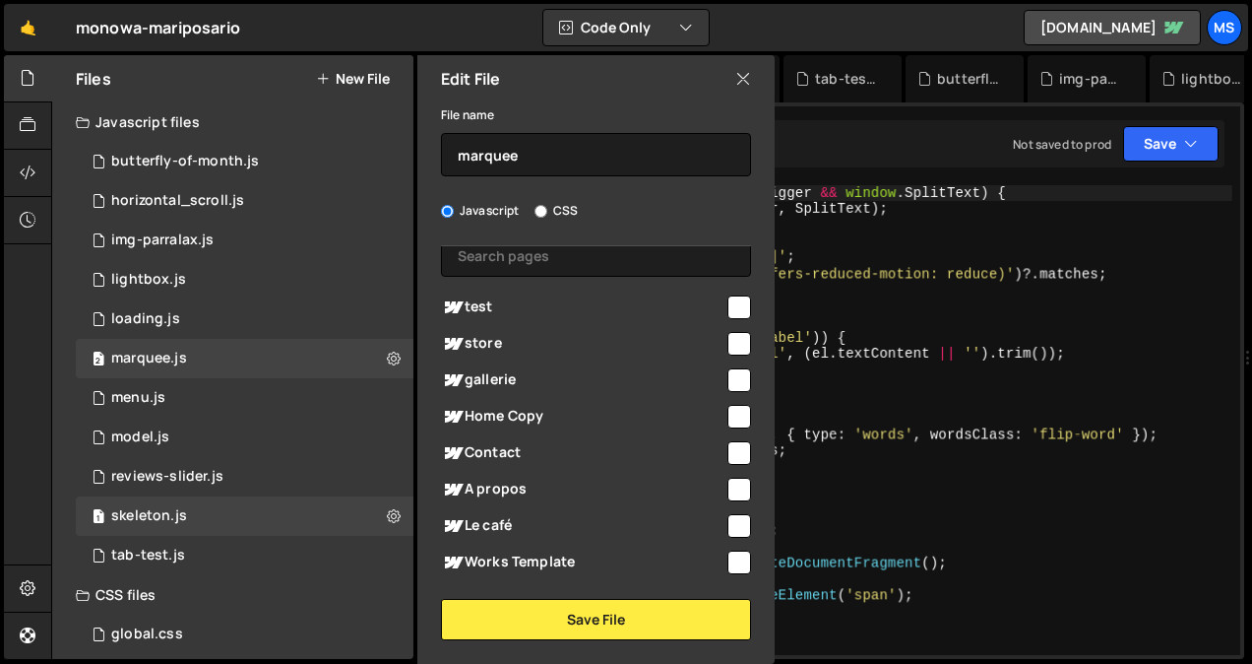
scroll to position [87, 0]
click at [728, 486] on input "checkbox" at bounding box center [740, 489] width 24 height 24
checkbox input "true"
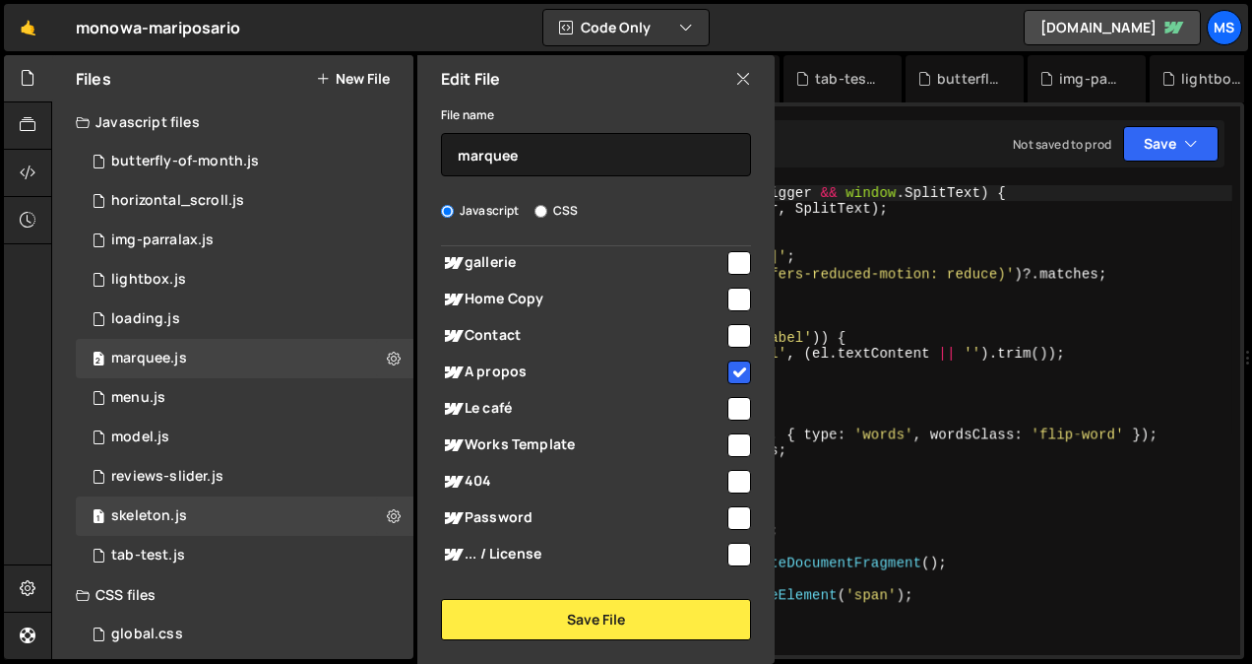
scroll to position [201, 0]
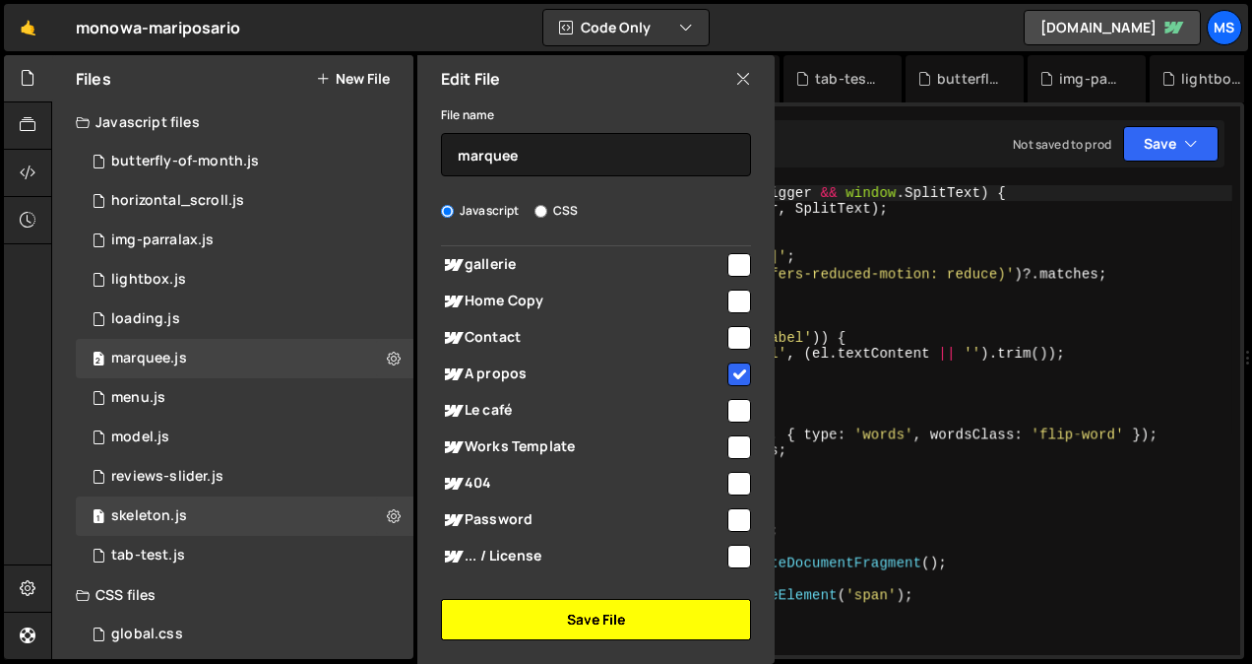
click at [557, 616] on button "Save File" at bounding box center [596, 619] width 310 height 41
click at [570, 633] on button "Save File" at bounding box center [596, 619] width 310 height 41
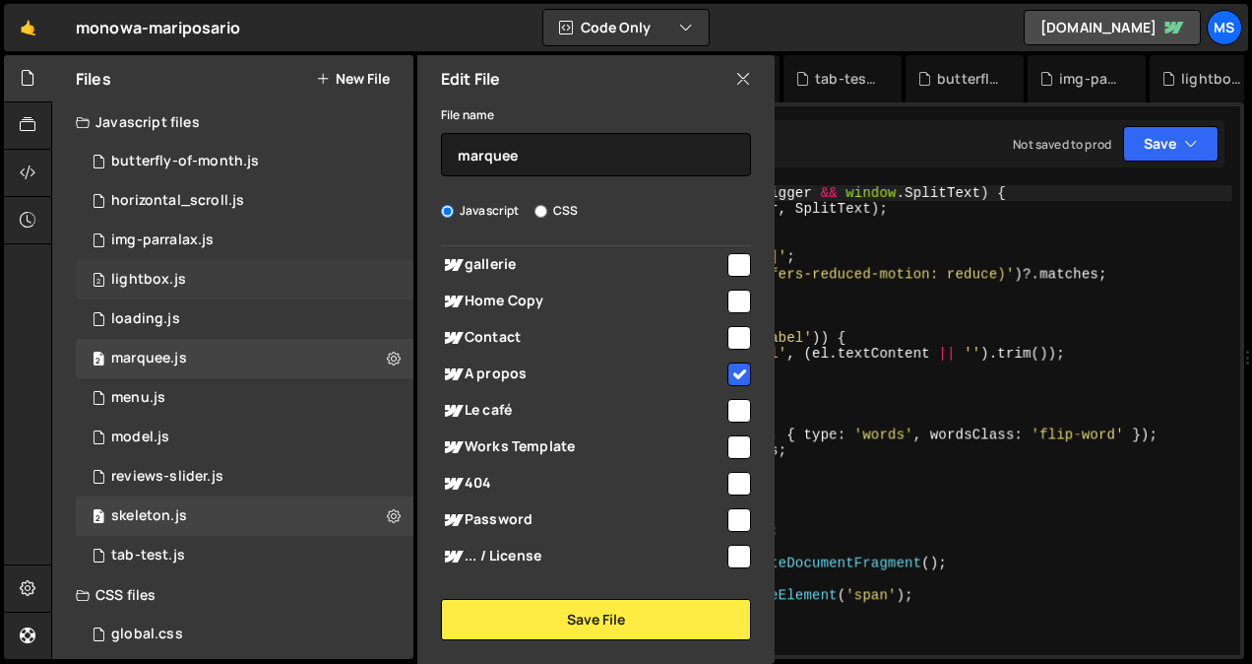
click at [386, 272] on div "2 lightbox.js 0" at bounding box center [245, 279] width 338 height 39
click at [387, 272] on icon at bounding box center [394, 279] width 14 height 19
type input "lightbox"
radio input "true"
checkbox input "true"
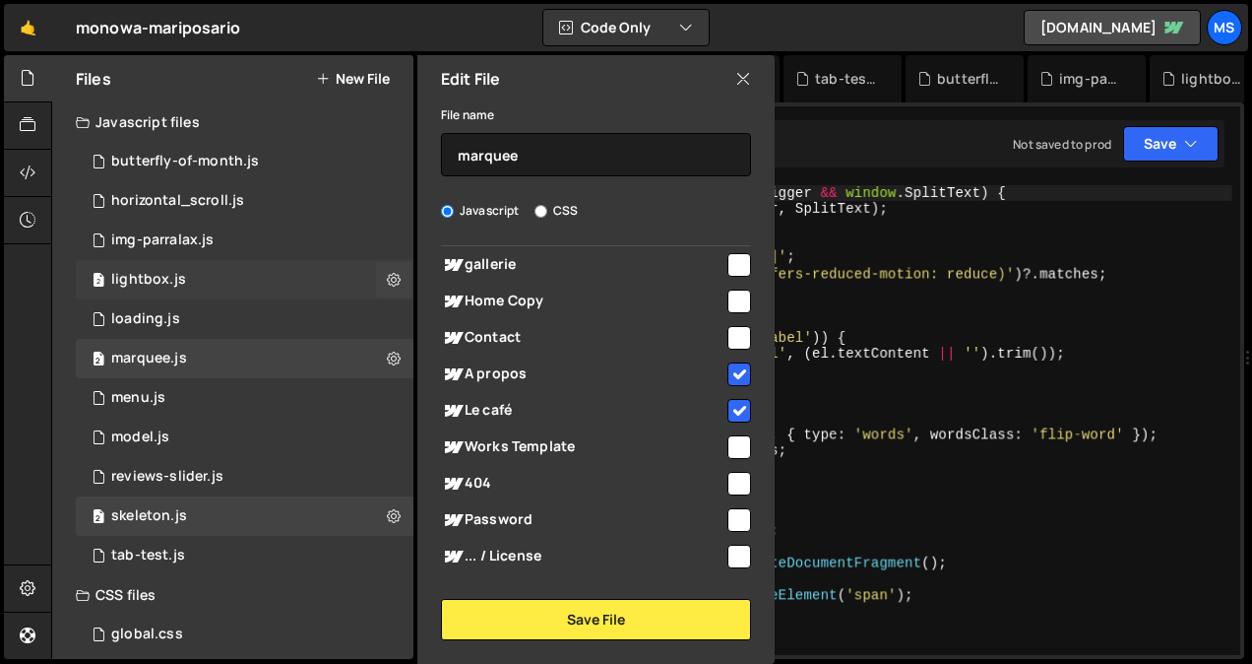
checkbox input "false"
checkbox input "true"
checkbox input "false"
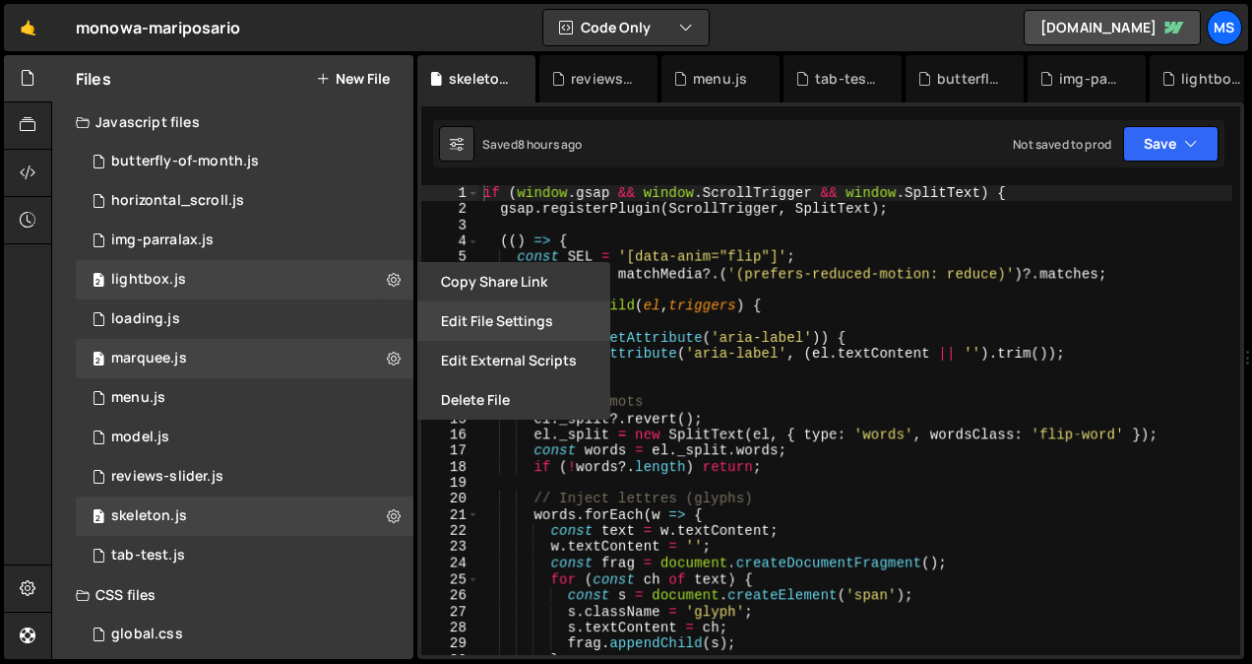
click at [469, 333] on button "Edit File Settings" at bounding box center [513, 320] width 193 height 39
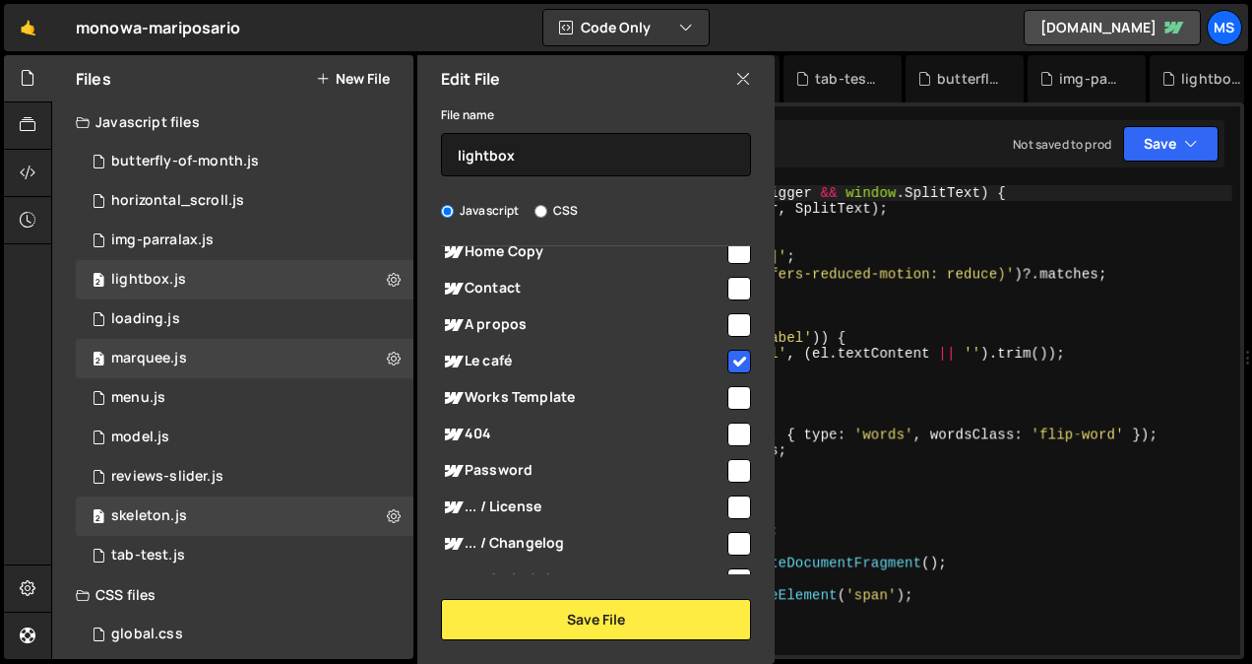
scroll to position [251, 0]
type textarea "if (!words?.length) return;"
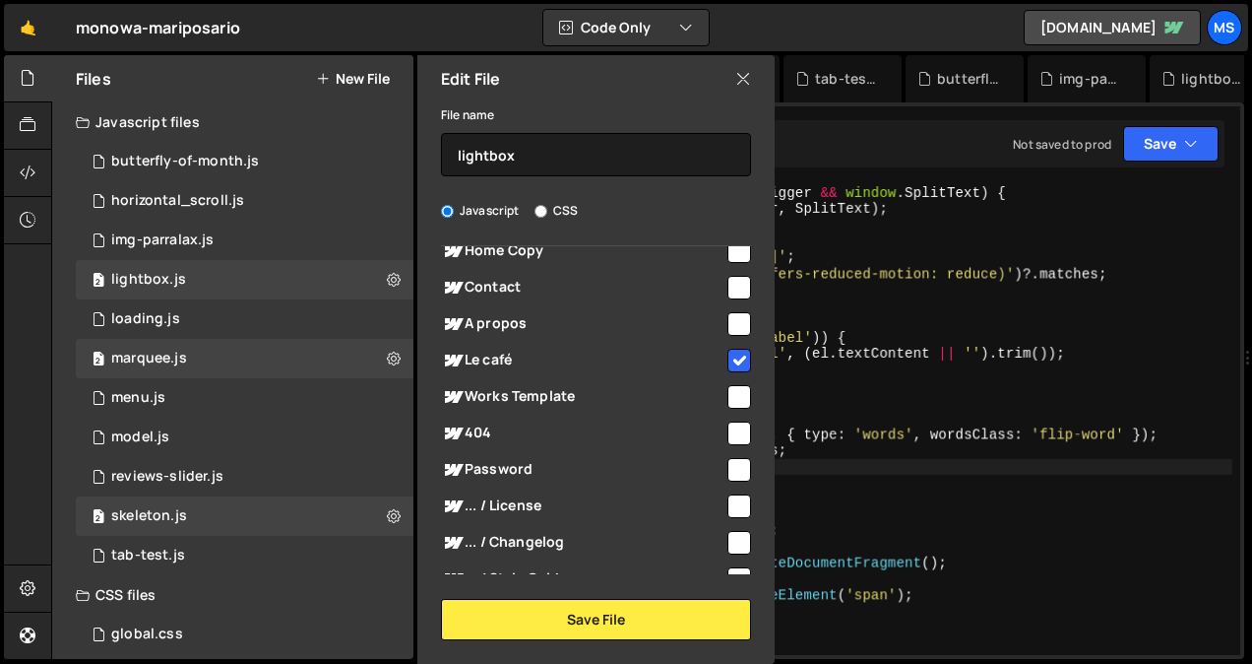
click at [945, 465] on div "if ( window . gsap && window . ScrollTrigger && window . SplitText ) { gsap . r…" at bounding box center [856, 436] width 753 height 502
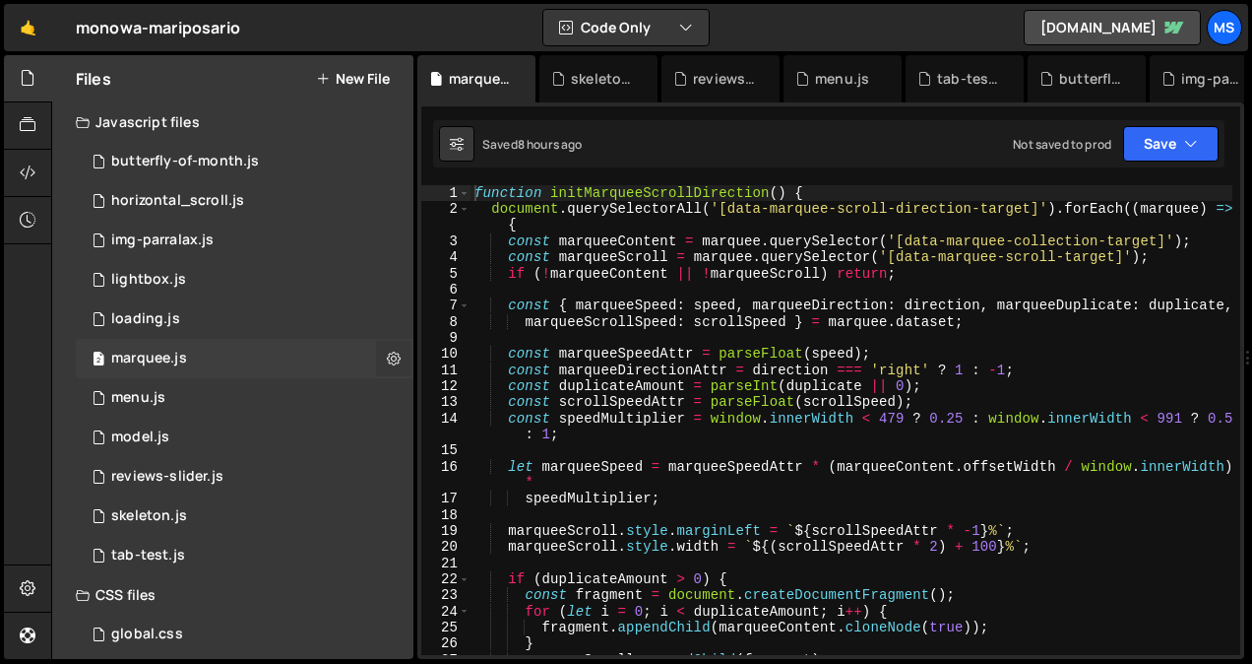
click at [390, 361] on icon at bounding box center [394, 358] width 14 height 19
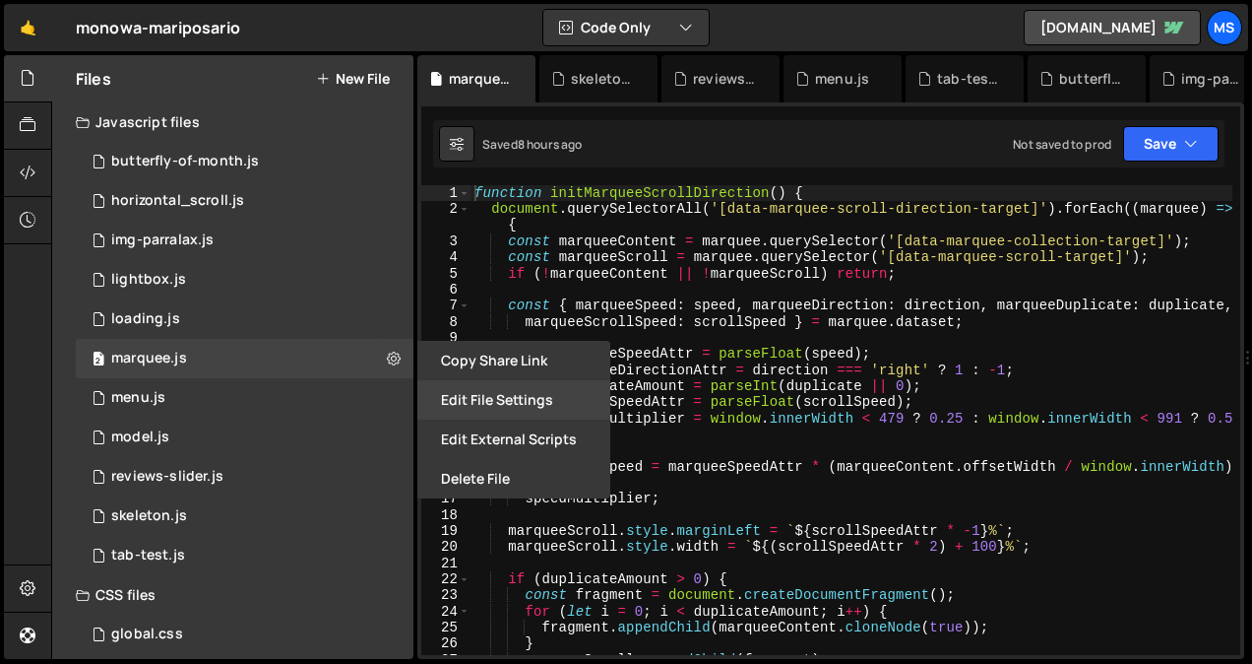
click at [475, 400] on button "Edit File Settings" at bounding box center [513, 399] width 193 height 39
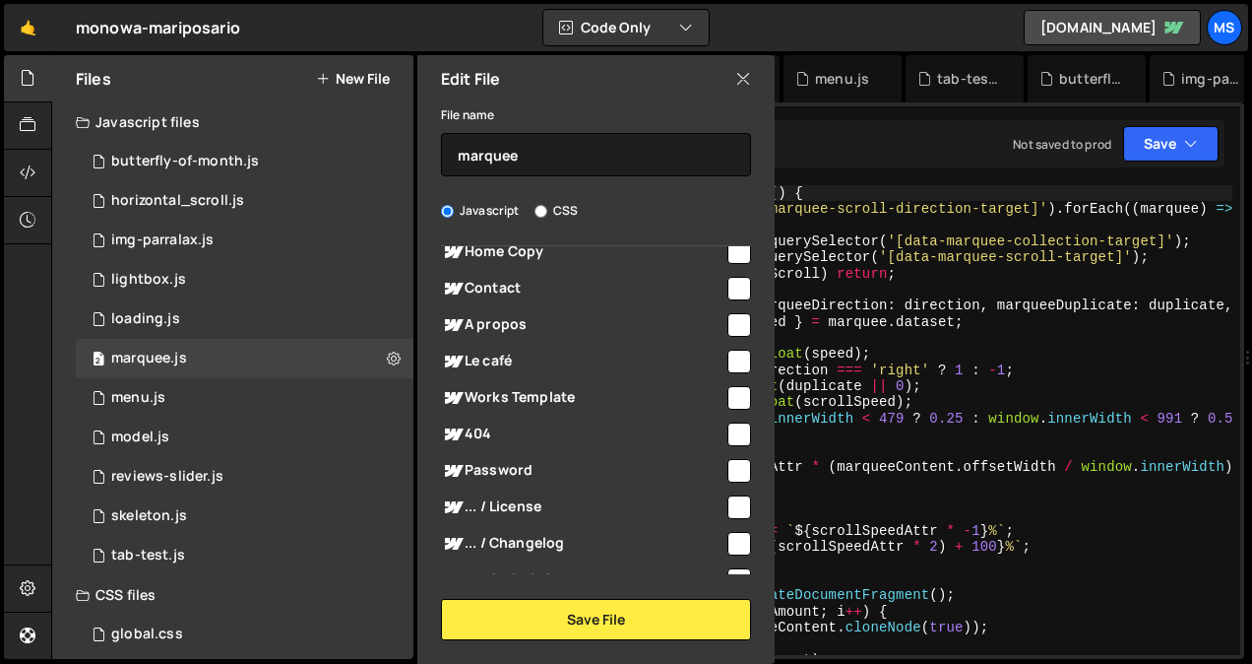
scroll to position [242, 0]
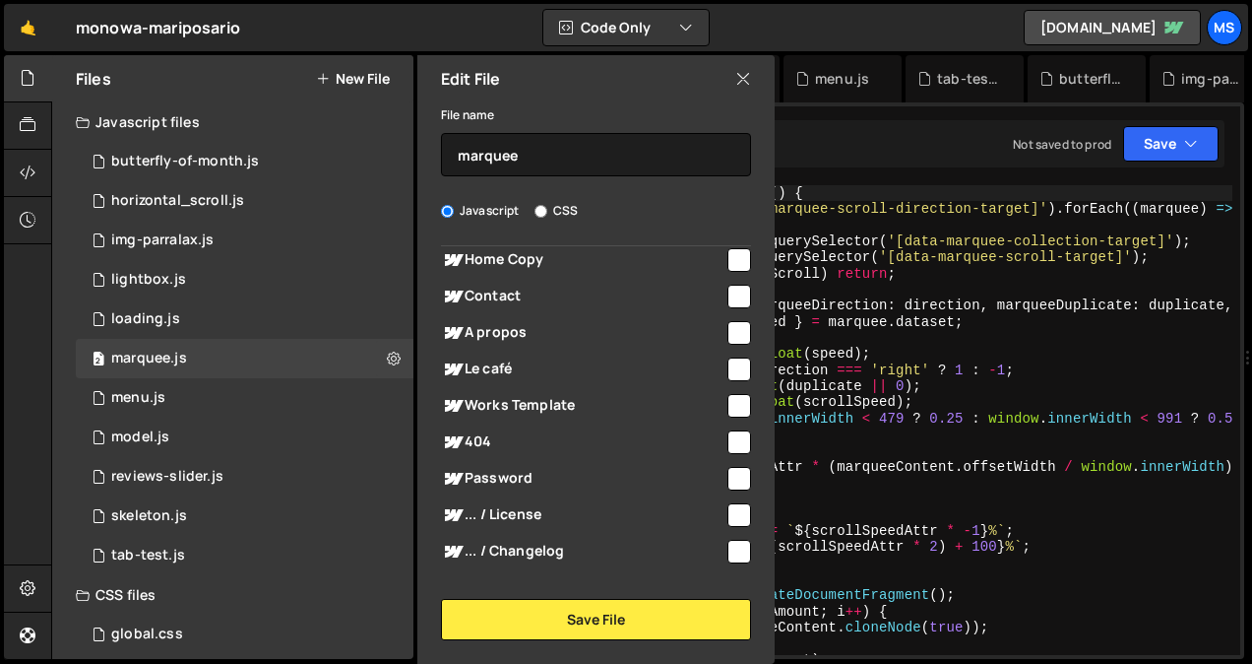
click at [731, 322] on input "checkbox" at bounding box center [740, 333] width 24 height 24
checkbox input "true"
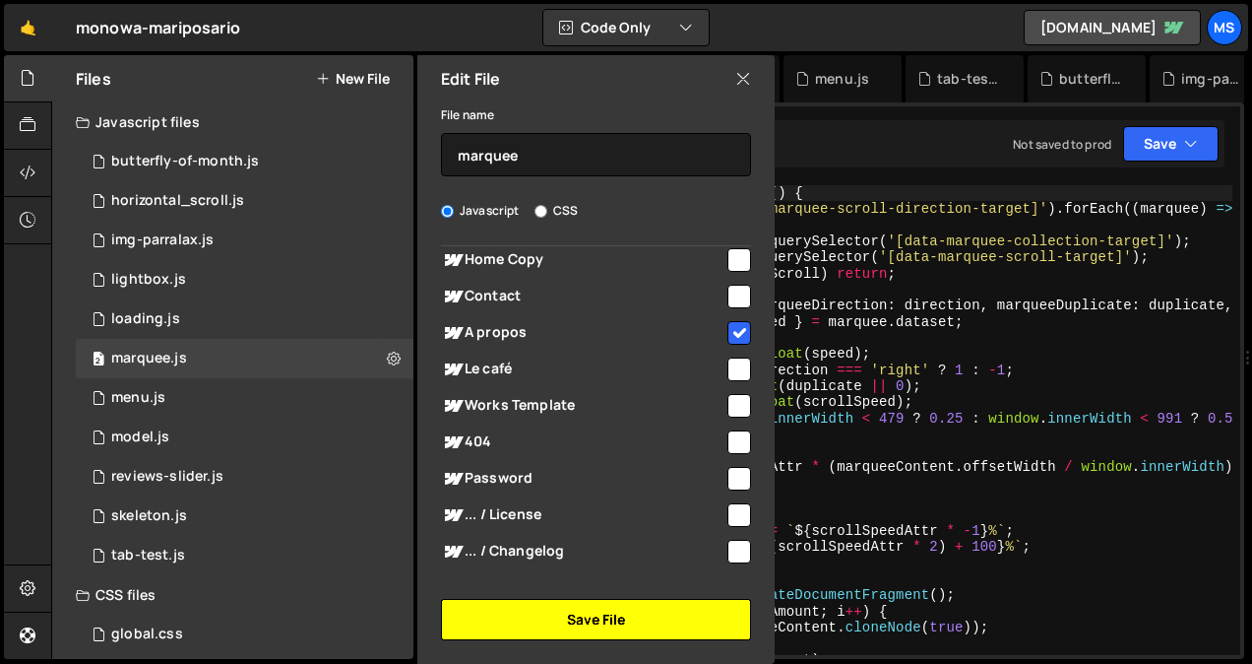
click at [614, 632] on button "Save File" at bounding box center [596, 619] width 310 height 41
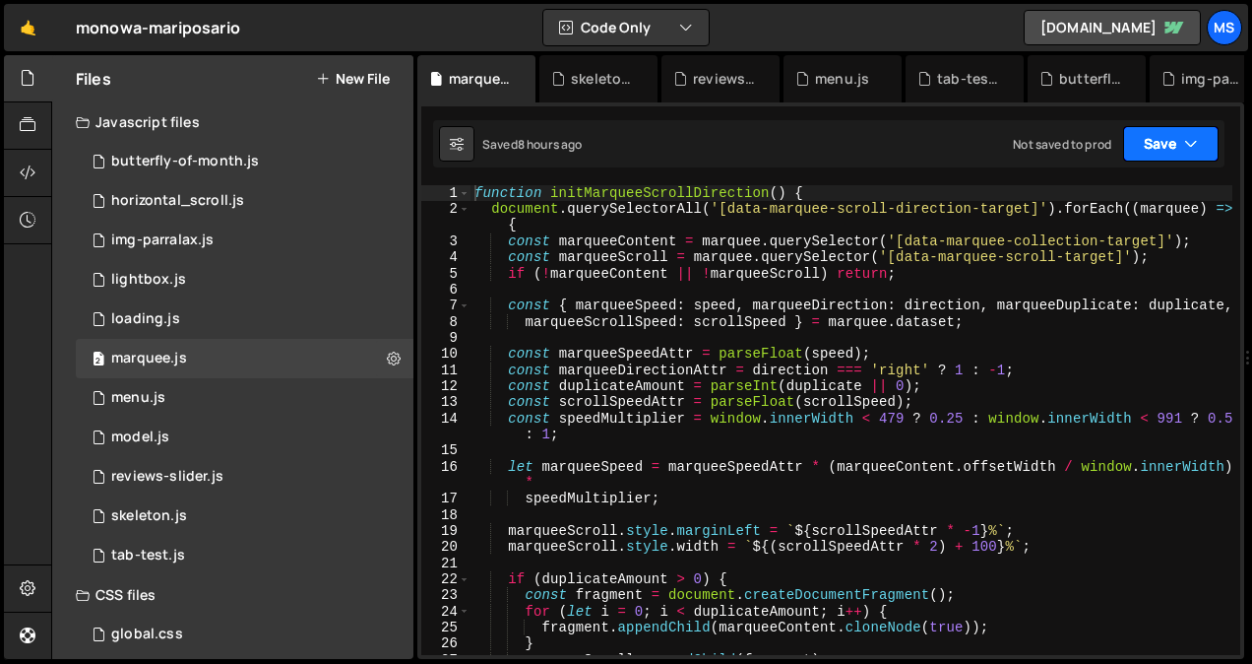
click at [1176, 156] on button "Save" at bounding box center [1171, 143] width 96 height 35
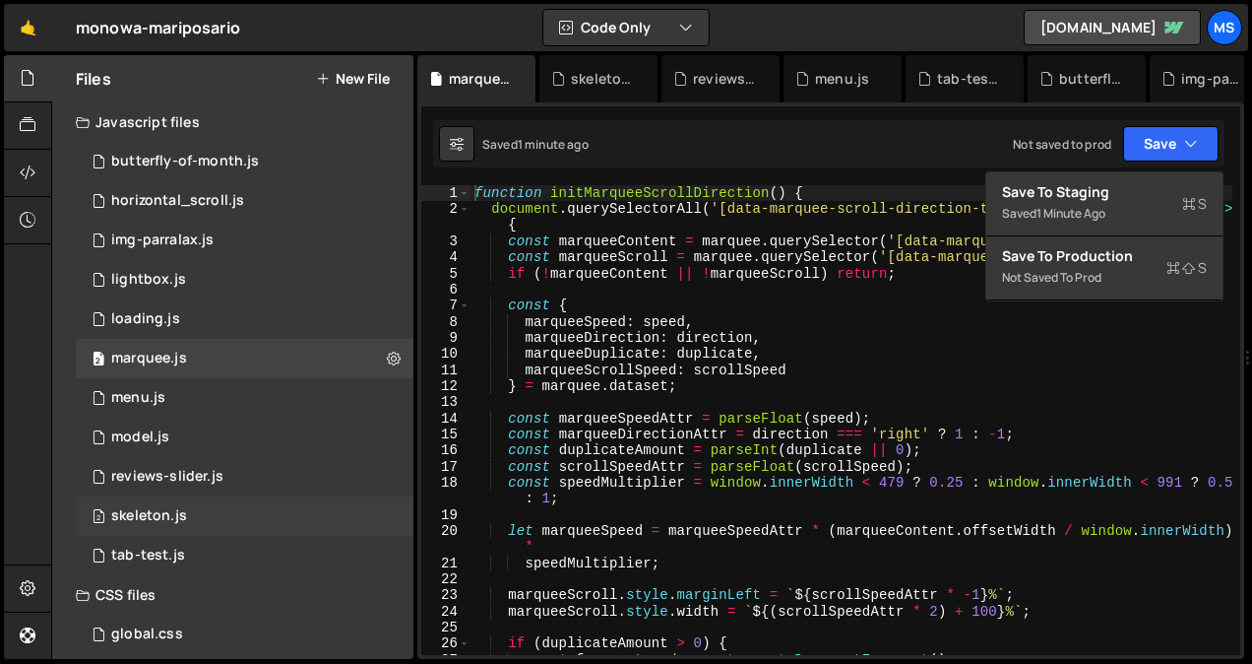
click at [392, 508] on div "2 skeleton.js 0" at bounding box center [245, 515] width 338 height 39
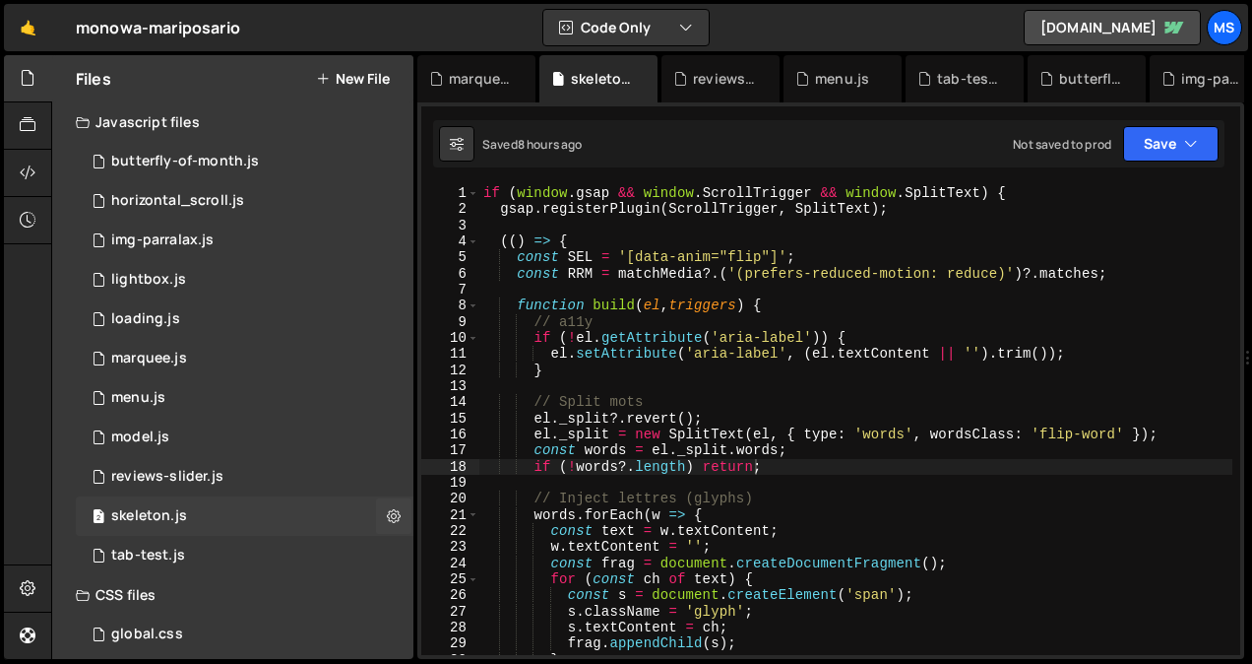
click at [392, 508] on icon at bounding box center [394, 515] width 14 height 19
type input "skeleton"
radio input "true"
checkbox input "true"
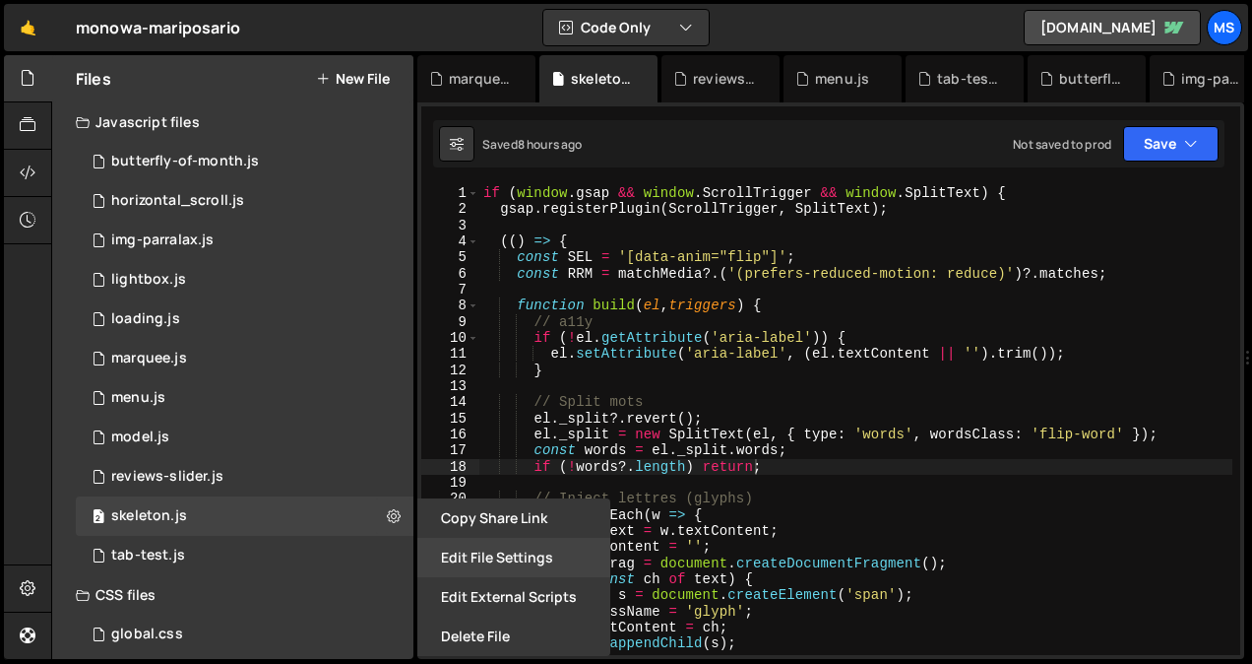
click at [466, 555] on button "Edit File Settings" at bounding box center [513, 557] width 193 height 39
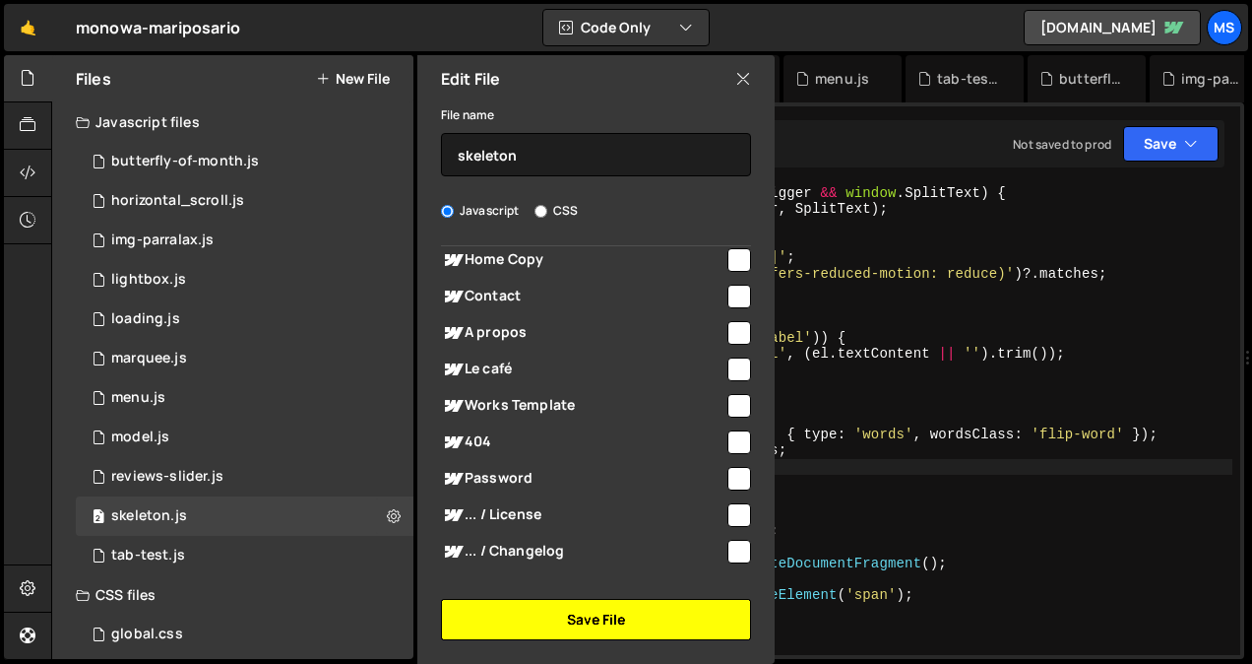
click at [599, 621] on button "Save File" at bounding box center [596, 619] width 310 height 41
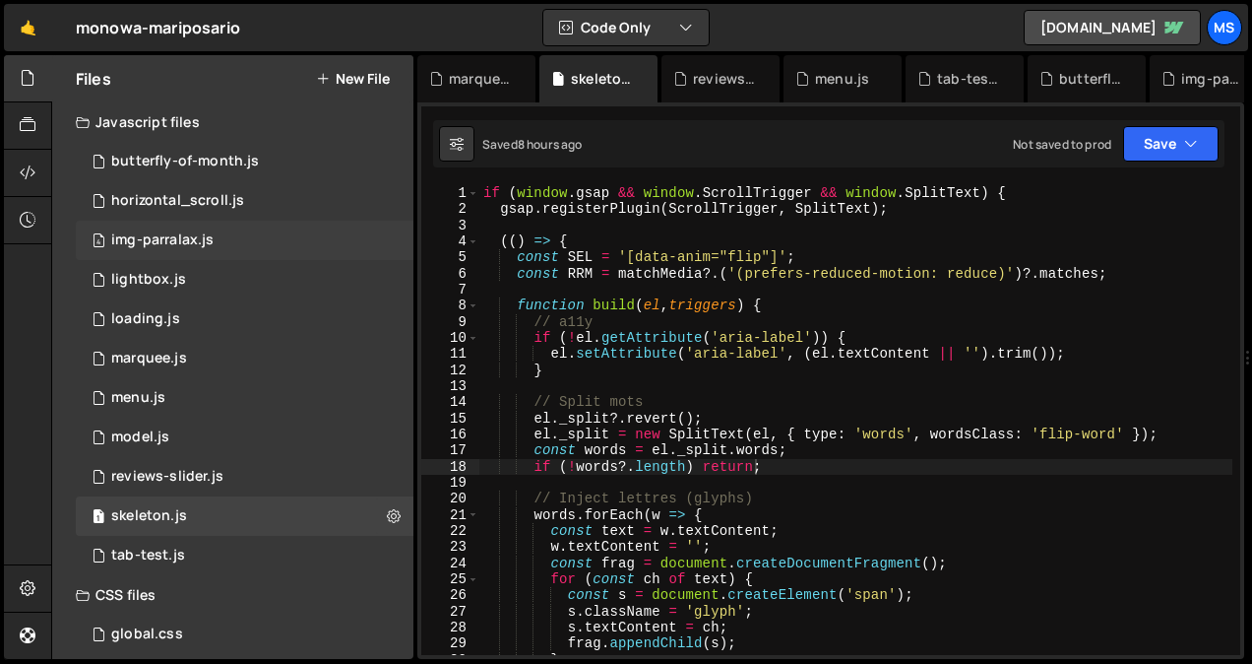
click at [384, 246] on div "4 img-parralax.js 0" at bounding box center [245, 240] width 338 height 39
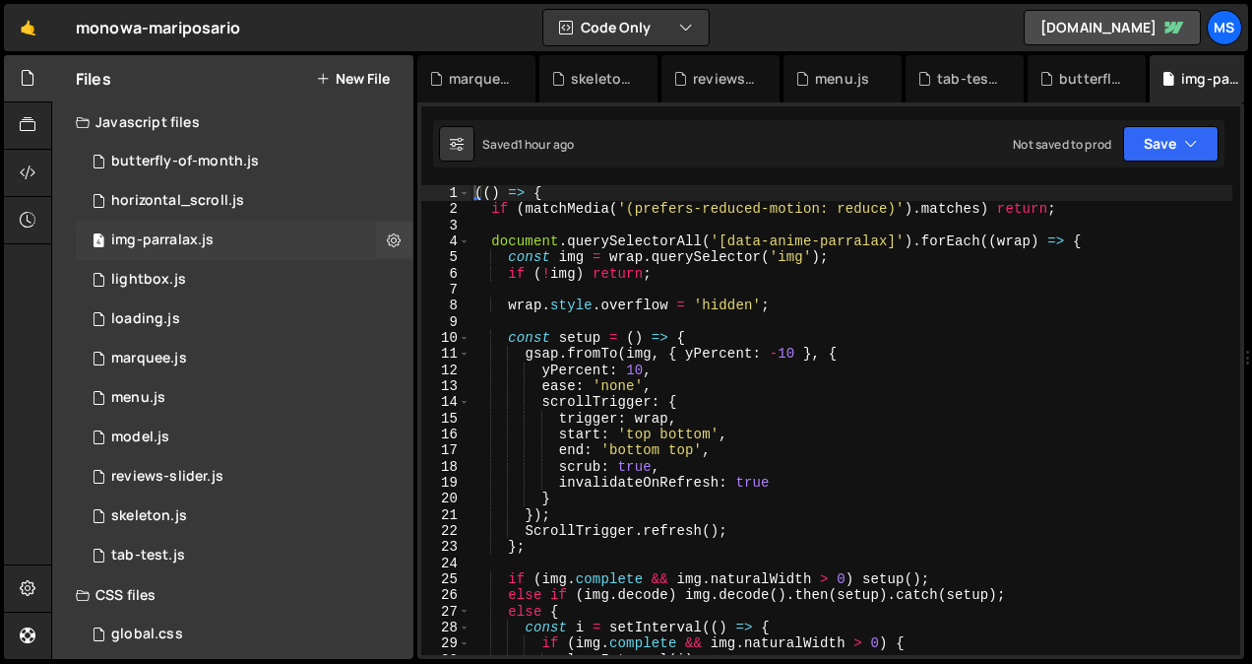
click at [387, 246] on icon at bounding box center [394, 239] width 14 height 19
type input "img-parralax"
radio input "true"
checkbox input "true"
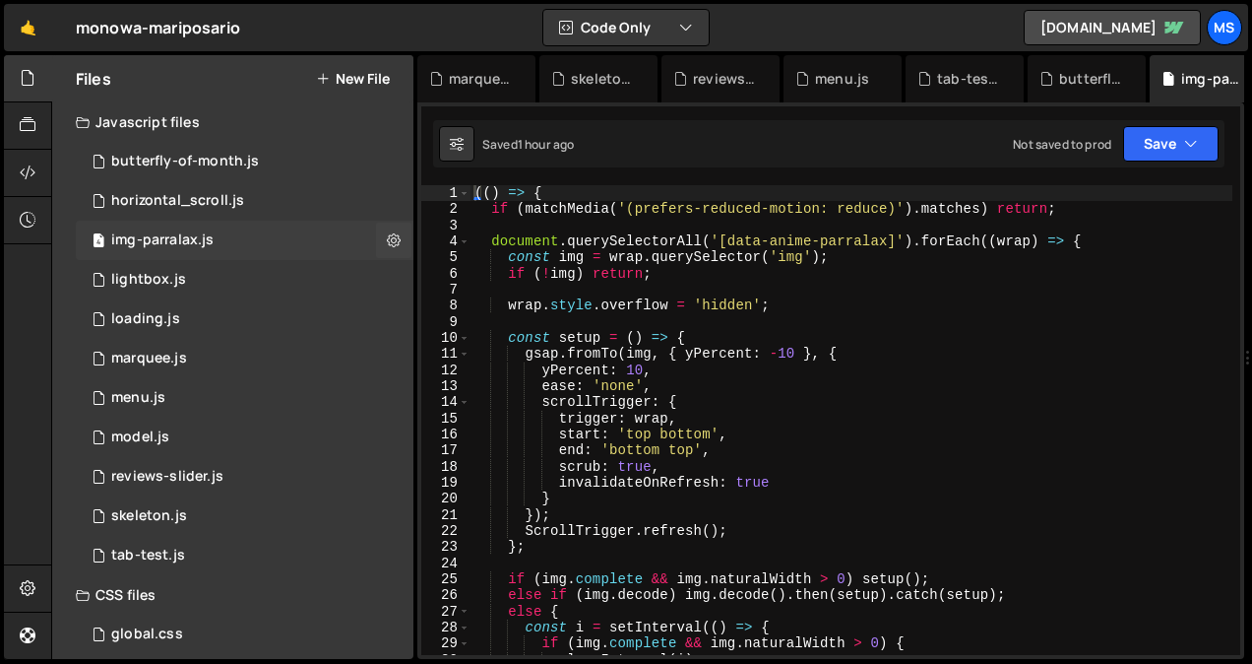
checkbox input "true"
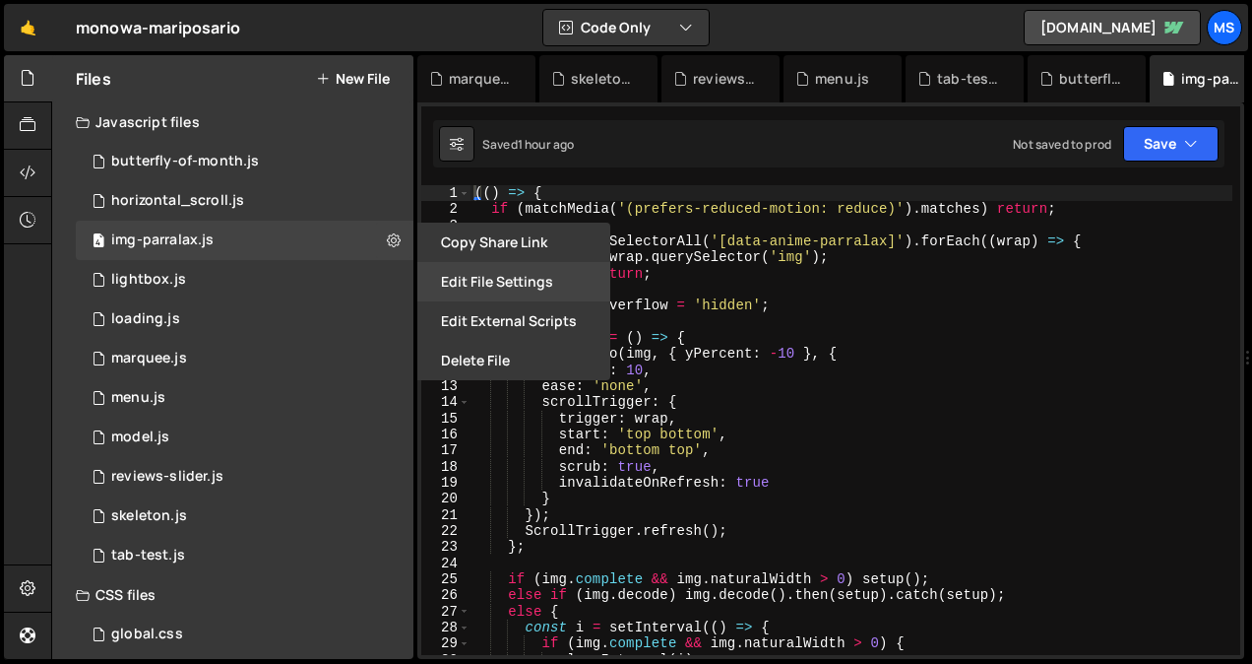
click at [487, 278] on button "Edit File Settings" at bounding box center [513, 281] width 193 height 39
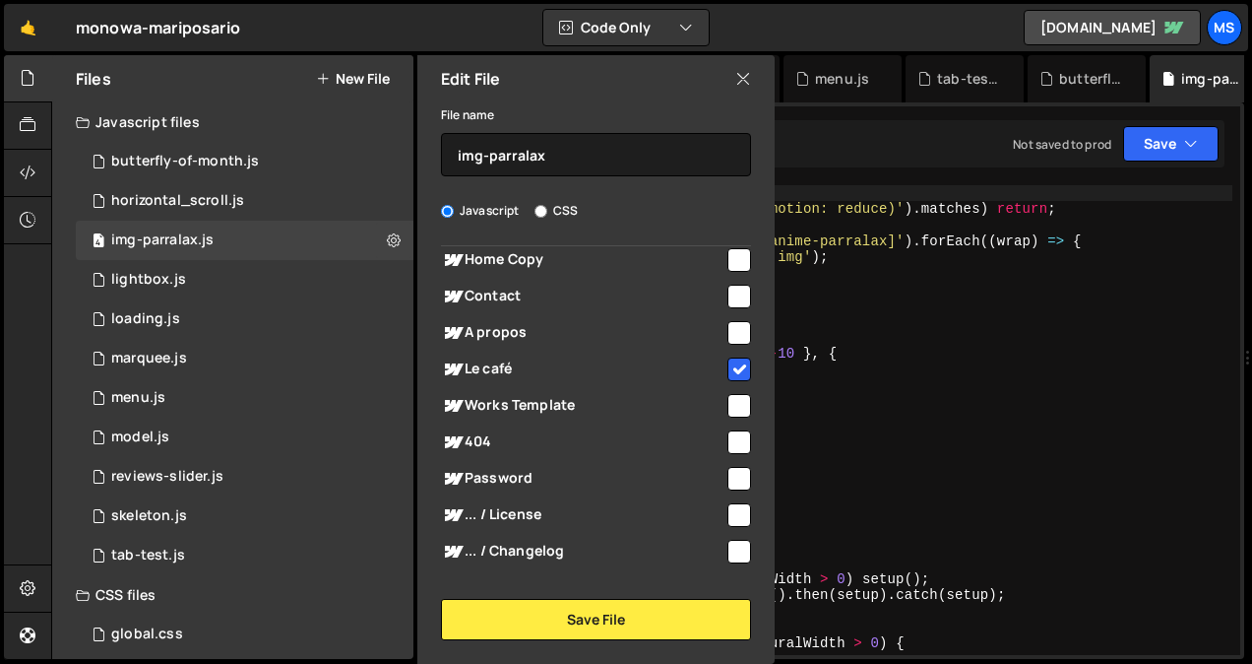
click at [728, 331] on input "checkbox" at bounding box center [740, 333] width 24 height 24
checkbox input "true"
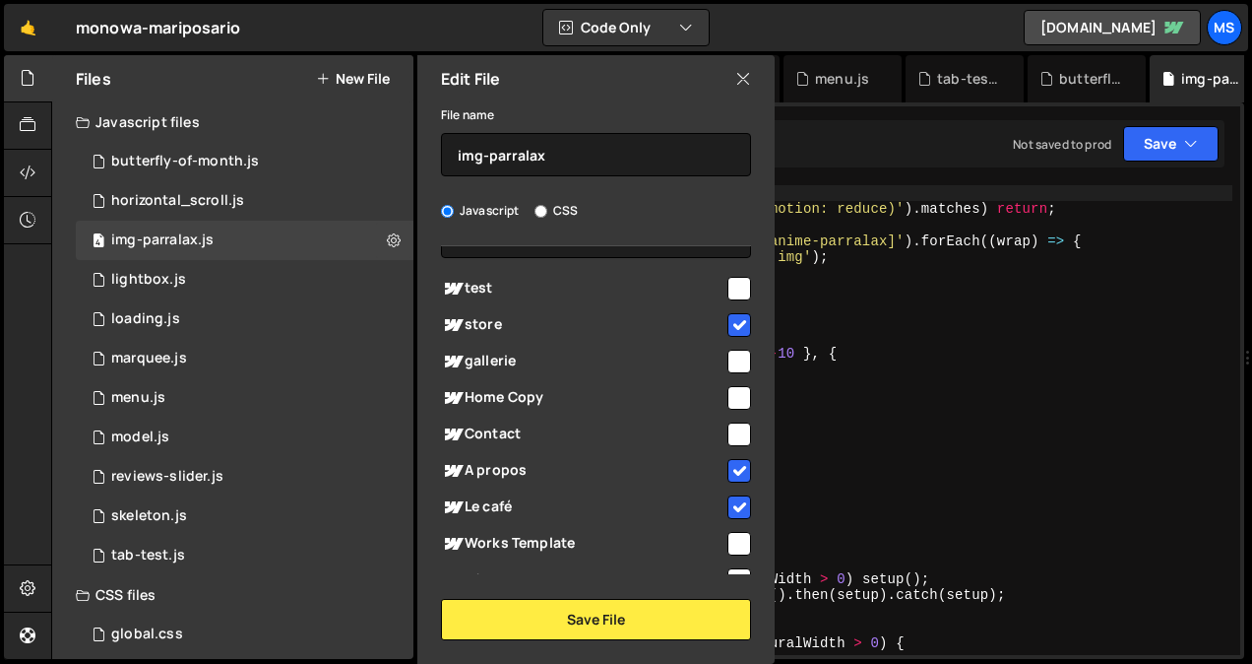
scroll to position [338, 0]
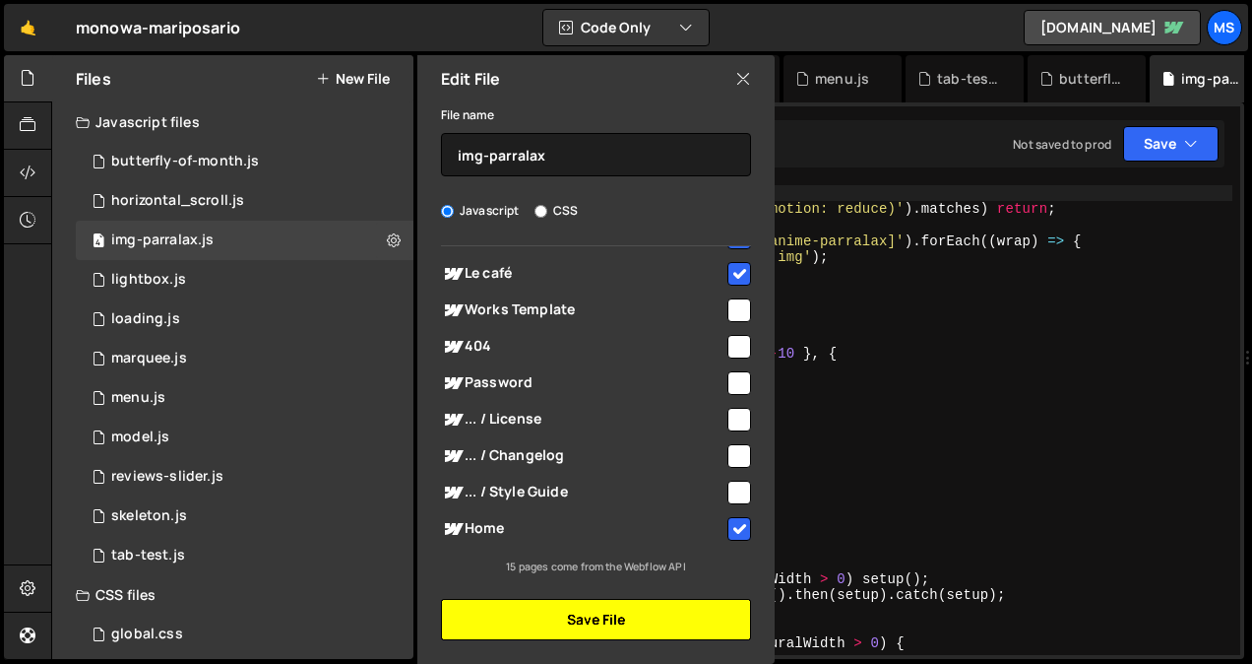
click at [584, 619] on button "Save File" at bounding box center [596, 619] width 310 height 41
